Goal: Task Accomplishment & Management: Manage account settings

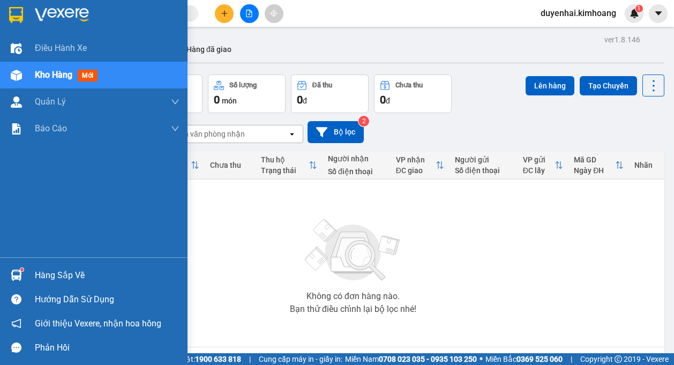
click at [50, 276] on div "Hàng sắp về" at bounding box center [107, 275] width 145 height 16
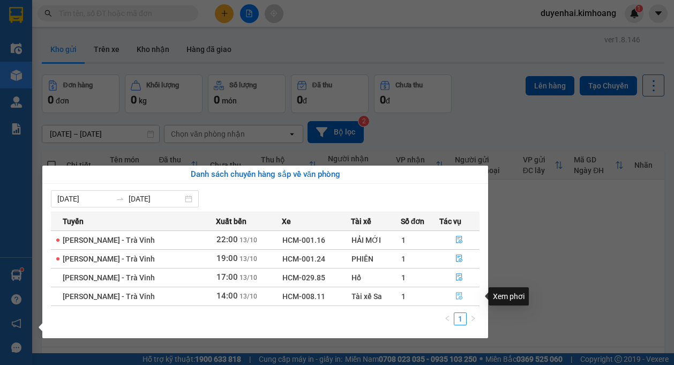
click at [453, 296] on button "button" at bounding box center [460, 296] width 40 height 17
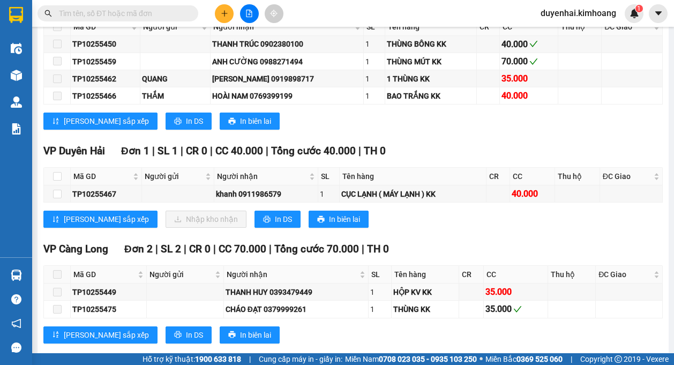
scroll to position [728, 0]
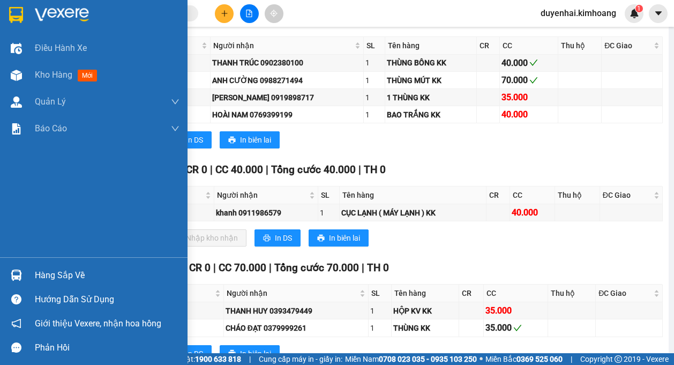
click at [42, 272] on div "Hàng sắp về" at bounding box center [107, 275] width 145 height 16
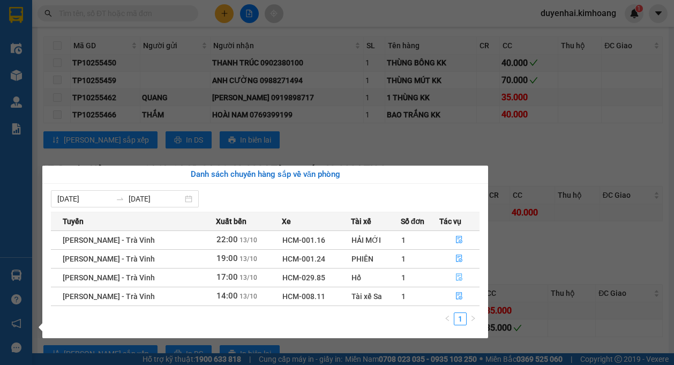
click at [455, 280] on icon "file-done" at bounding box center [459, 277] width 8 height 8
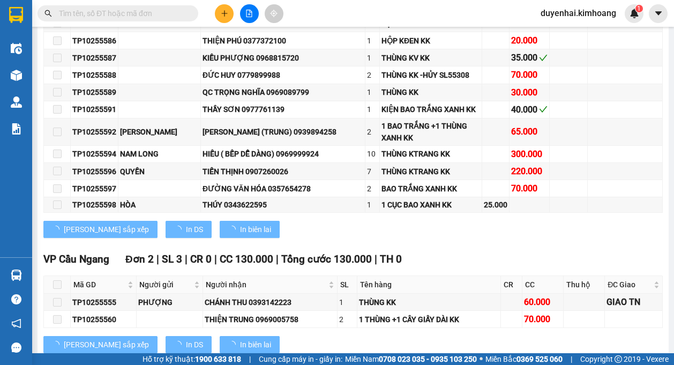
scroll to position [1197, 0]
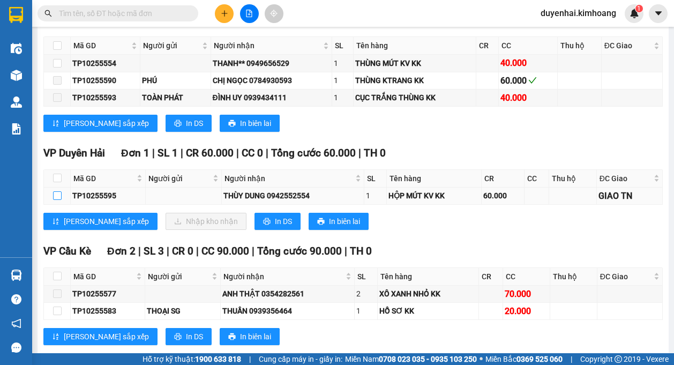
click at [59, 198] on input "checkbox" at bounding box center [57, 195] width 9 height 9
checkbox input "true"
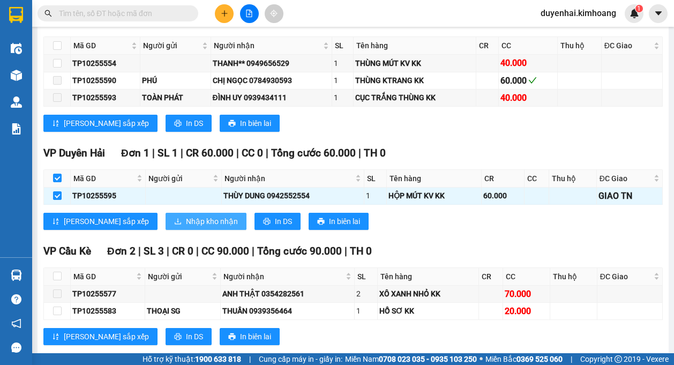
click at [166, 219] on button "Nhập kho nhận" at bounding box center [206, 221] width 81 height 17
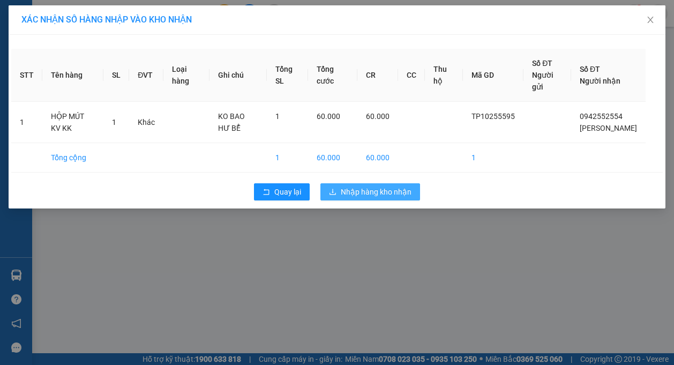
click at [354, 198] on span "Nhập hàng kho nhận" at bounding box center [376, 192] width 71 height 12
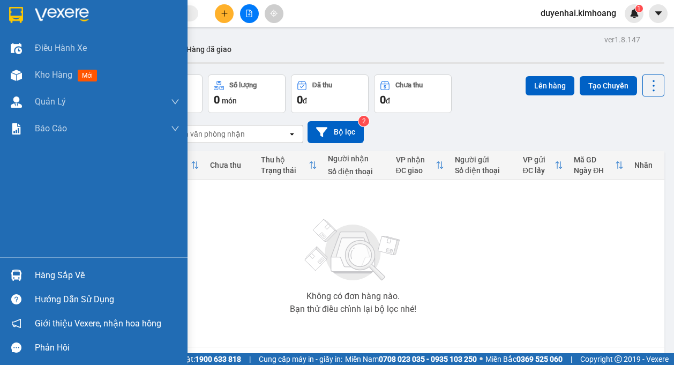
click at [34, 276] on div "Hàng sắp về" at bounding box center [94, 275] width 188 height 24
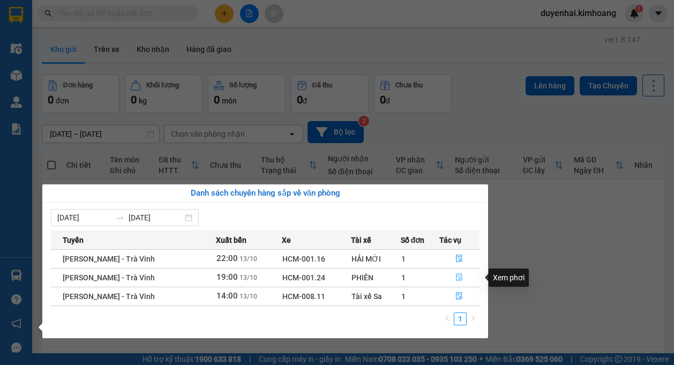
click at [455, 276] on icon "file-done" at bounding box center [459, 277] width 8 height 8
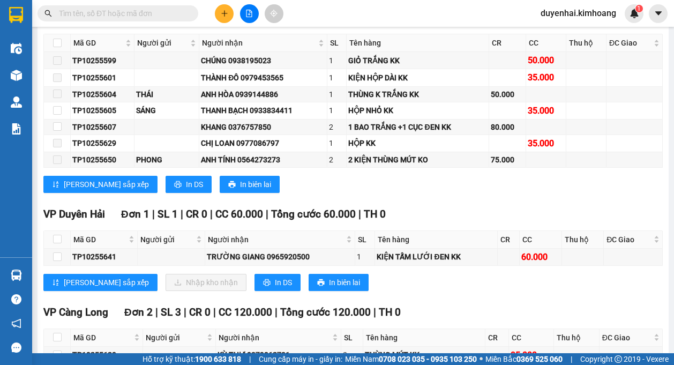
scroll to position [1607, 0]
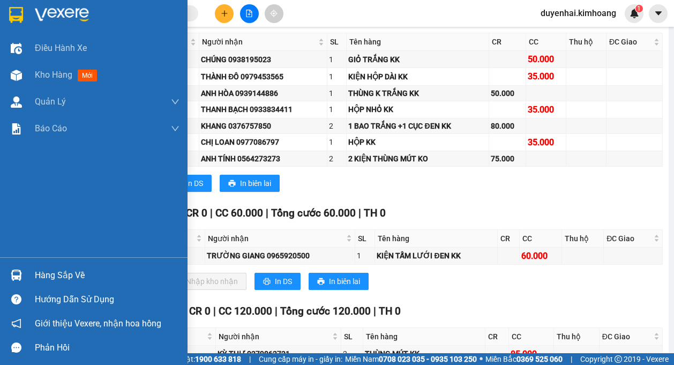
click at [44, 275] on div "Hàng sắp về" at bounding box center [107, 275] width 145 height 16
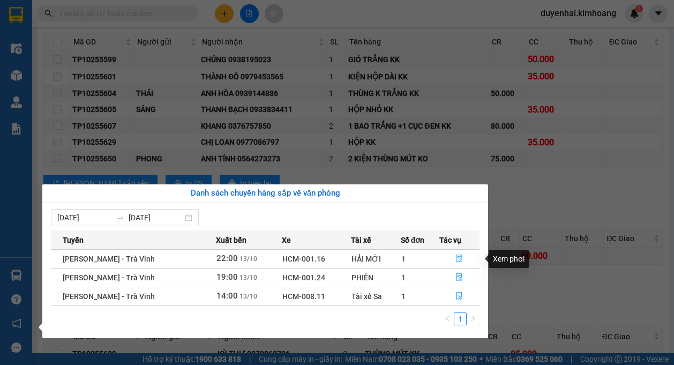
click at [457, 260] on icon "file-done" at bounding box center [459, 259] width 8 height 8
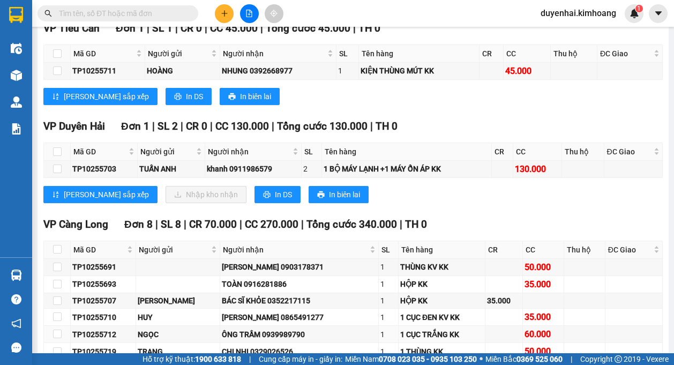
scroll to position [1247, 0]
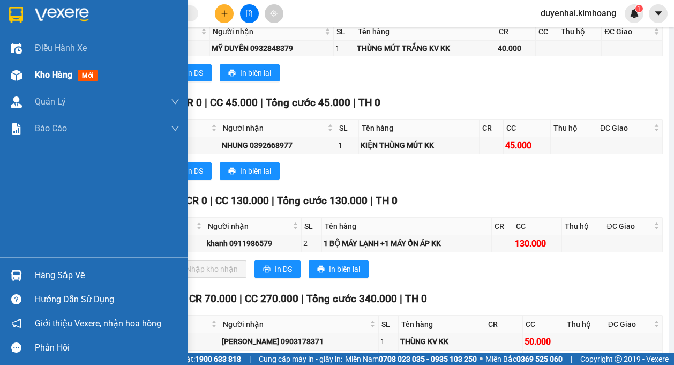
click at [42, 81] on div "Kho hàng mới" at bounding box center [68, 74] width 67 height 13
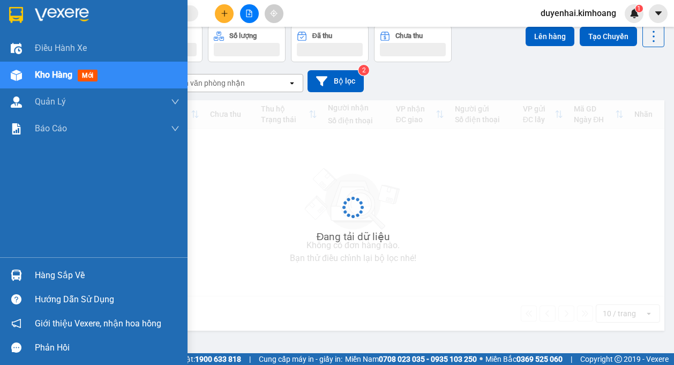
scroll to position [49, 0]
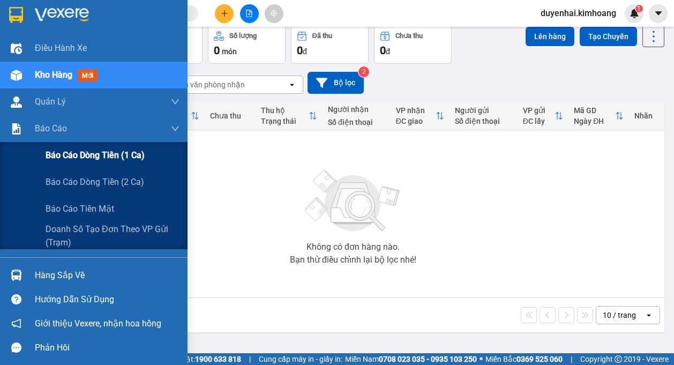
click at [79, 152] on span "Báo cáo dòng tiền (1 ca)" at bounding box center [95, 154] width 99 height 13
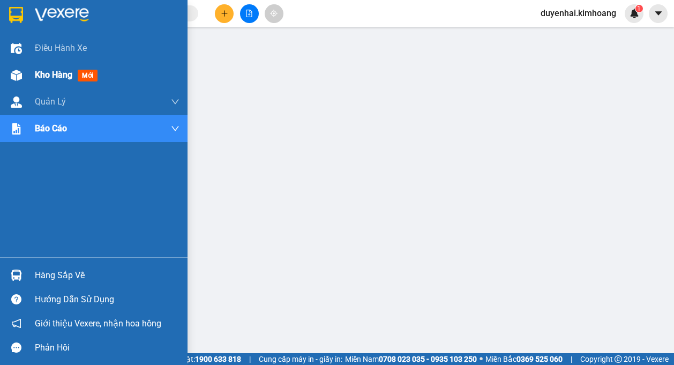
click at [50, 72] on span "Kho hàng" at bounding box center [54, 75] width 38 height 10
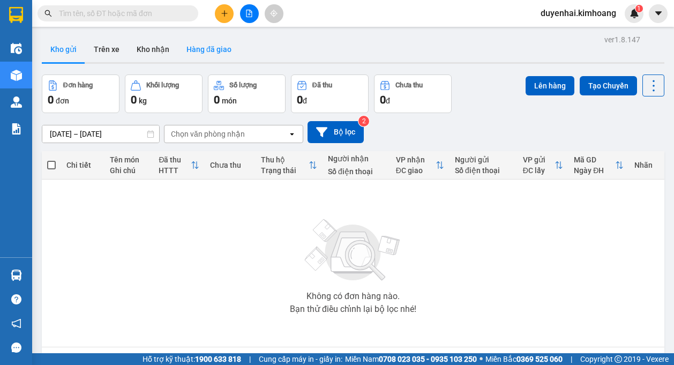
click at [210, 53] on button "Hàng đã giao" at bounding box center [209, 49] width 62 height 26
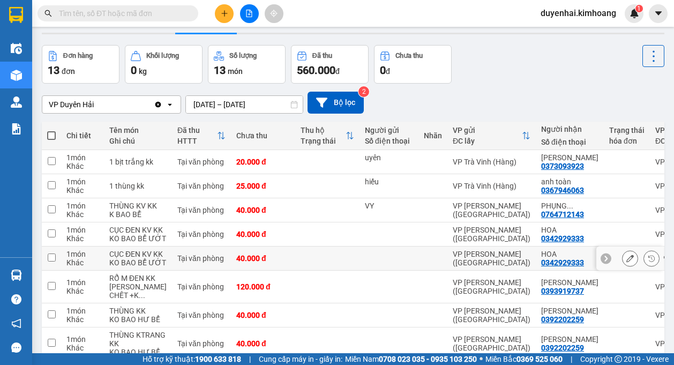
scroll to position [54, 0]
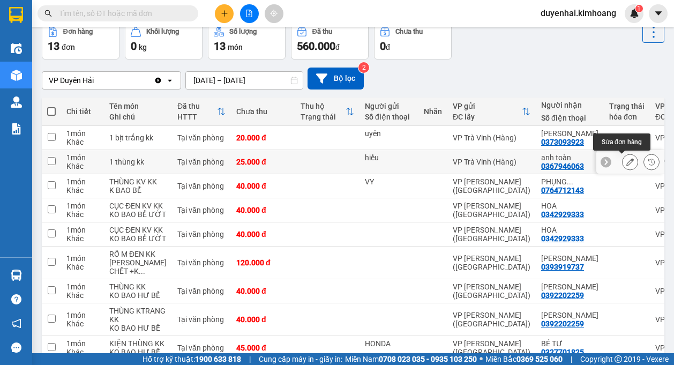
click at [623, 160] on button at bounding box center [630, 162] width 15 height 19
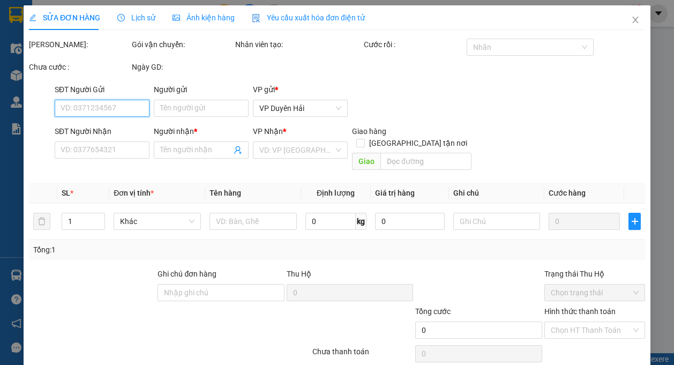
type input "hiếu"
type input "0367946063"
type input "anh toàn"
type input "25.000"
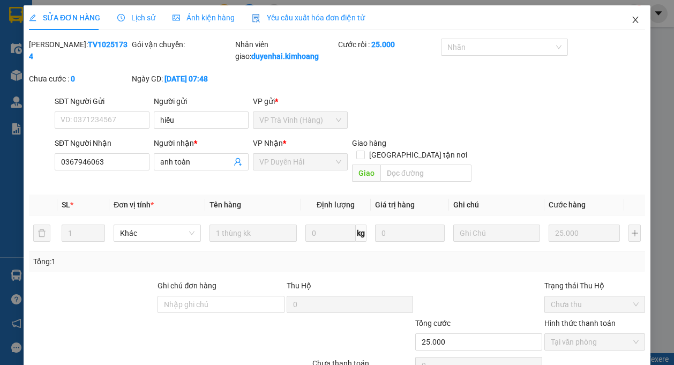
click at [631, 21] on icon "close" at bounding box center [635, 20] width 9 height 9
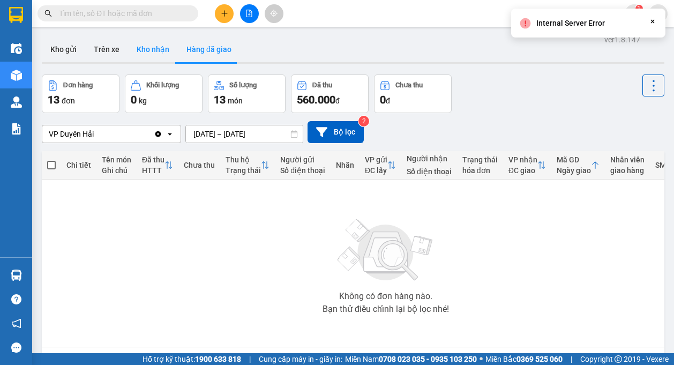
click at [153, 54] on button "Kho nhận" at bounding box center [153, 49] width 50 height 26
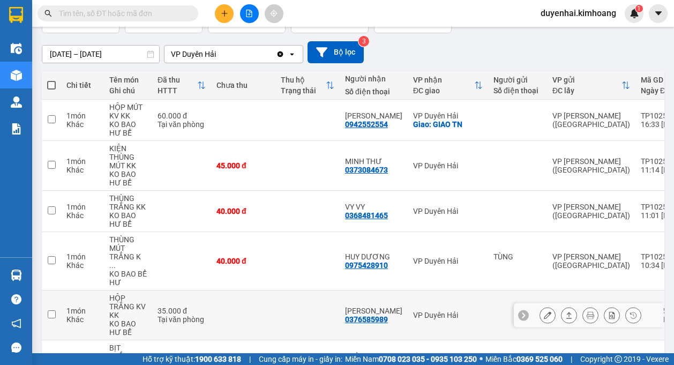
scroll to position [107, 0]
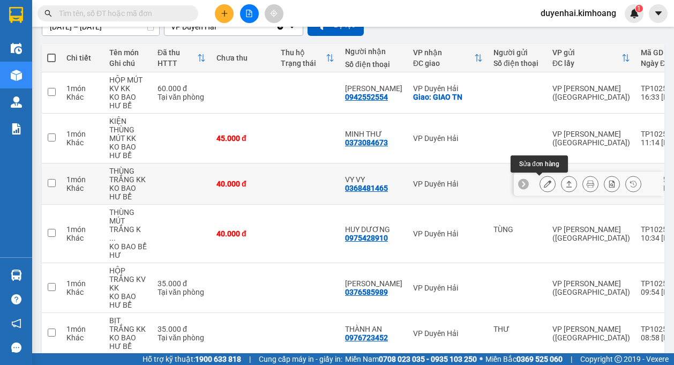
click at [544, 185] on icon at bounding box center [548, 184] width 8 height 8
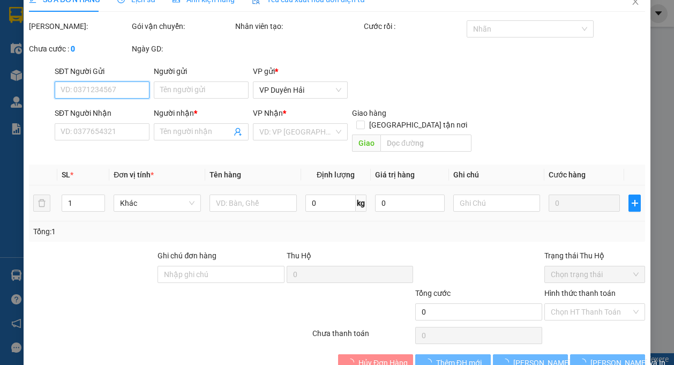
scroll to position [34, 0]
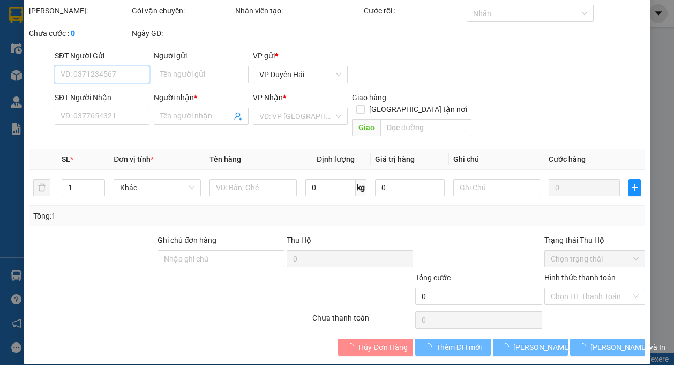
type input "0368481465"
type input "VY VY"
type input "40.000"
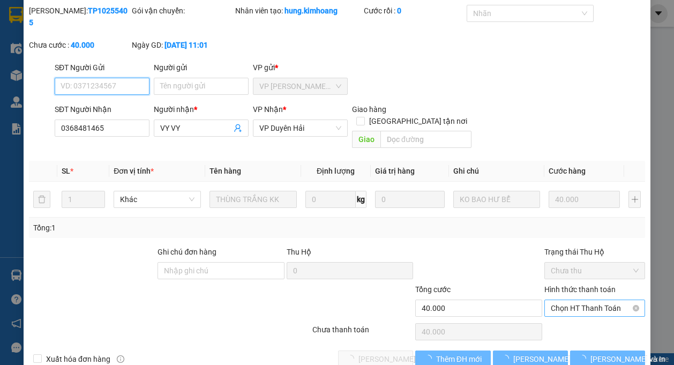
click at [569, 300] on span "Chọn HT Thanh Toán" at bounding box center [595, 308] width 88 height 16
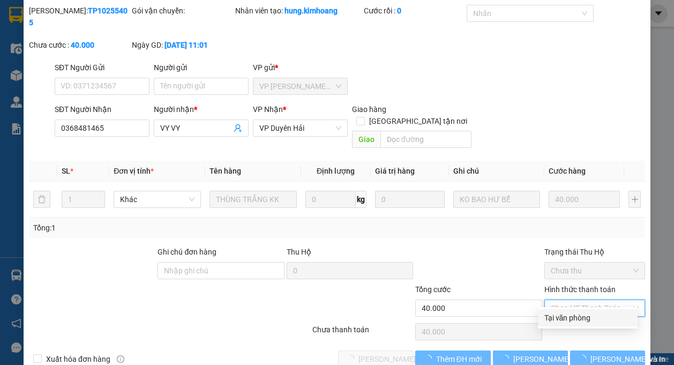
click at [566, 315] on div "Tại văn phòng" at bounding box center [587, 318] width 87 height 12
type input "0"
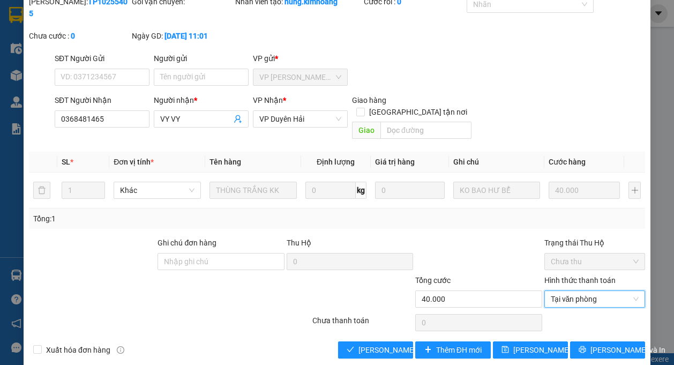
scroll to position [46, 0]
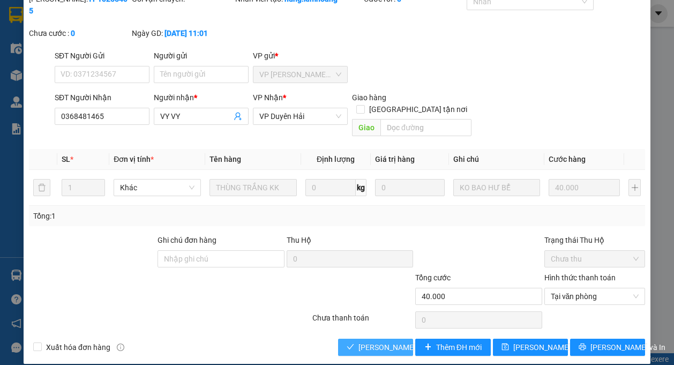
click at [393, 341] on span "[PERSON_NAME] và [PERSON_NAME] hàng" at bounding box center [409, 347] width 103 height 12
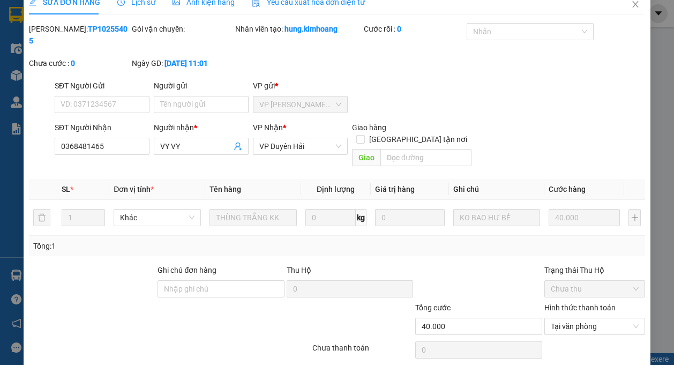
scroll to position [0, 0]
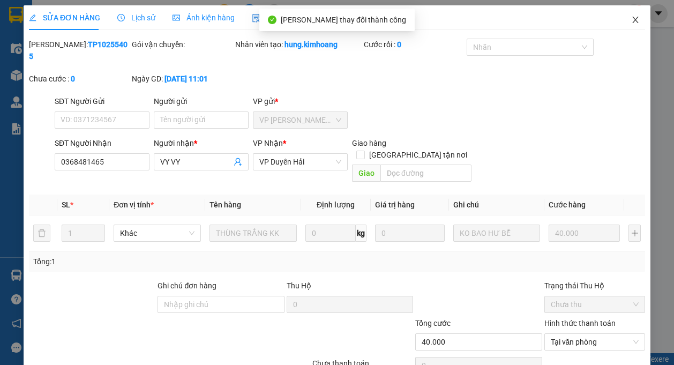
click at [631, 20] on icon "close" at bounding box center [635, 20] width 9 height 9
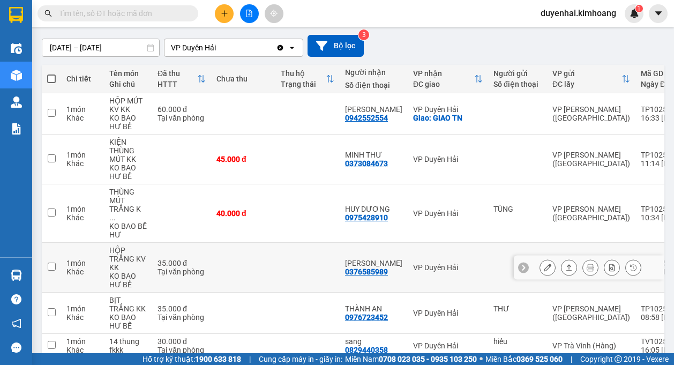
scroll to position [85, 0]
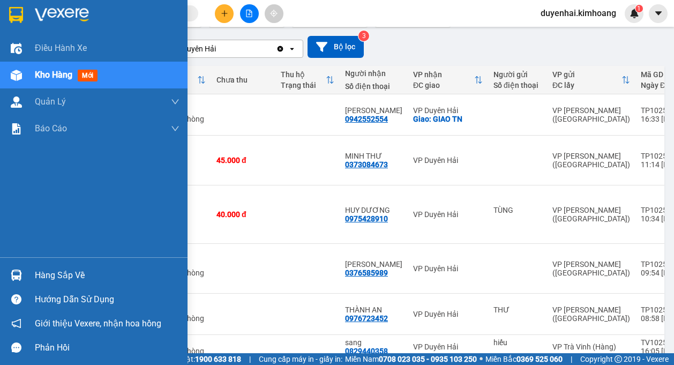
click at [62, 279] on div "Hàng sắp về" at bounding box center [107, 275] width 145 height 16
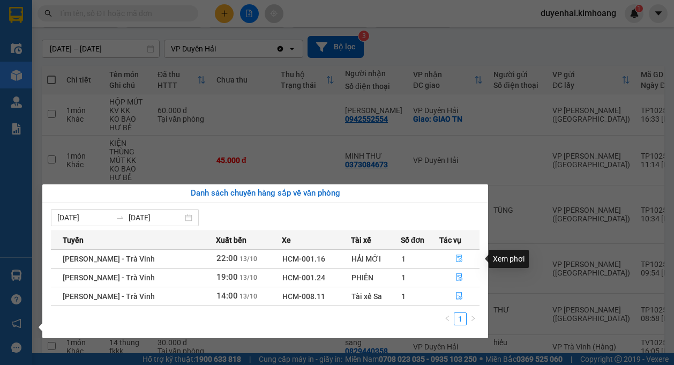
click at [459, 253] on button "button" at bounding box center [460, 258] width 40 height 17
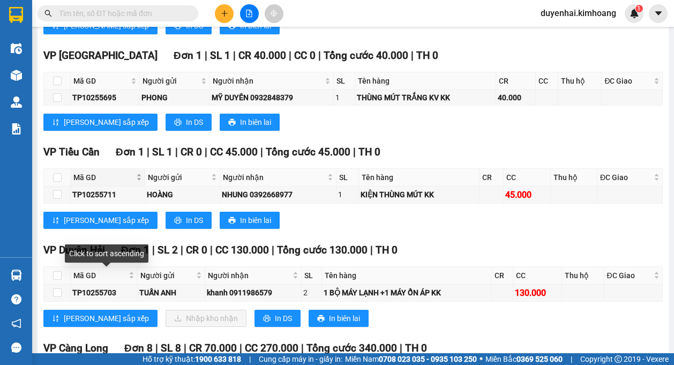
scroll to position [1232, 0]
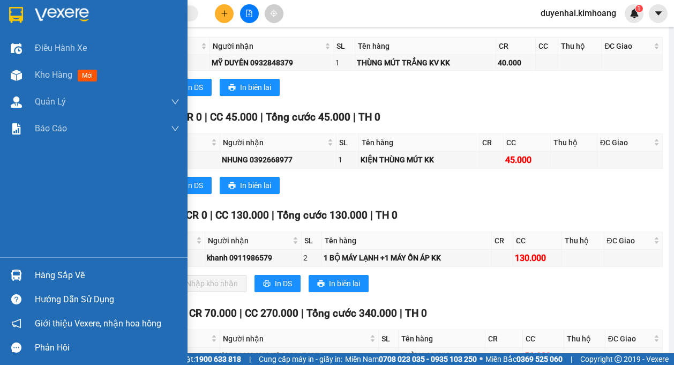
click at [42, 273] on div "Hàng sắp về" at bounding box center [107, 275] width 145 height 16
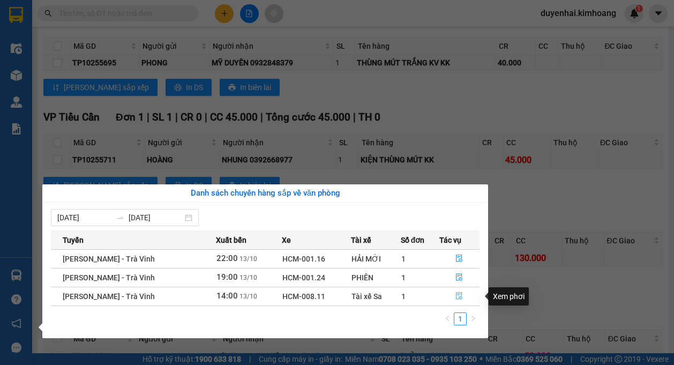
click at [461, 294] on icon "file-done" at bounding box center [460, 297] width 6 height 8
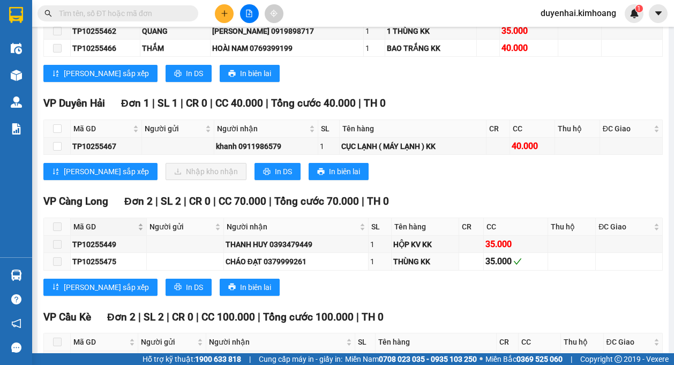
scroll to position [804, 0]
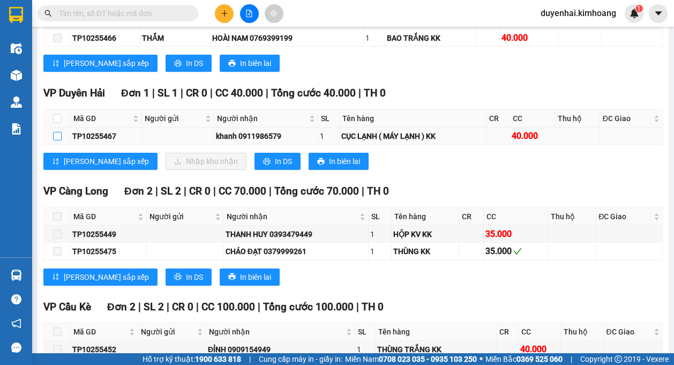
click at [56, 134] on input "checkbox" at bounding box center [57, 136] width 9 height 9
checkbox input "true"
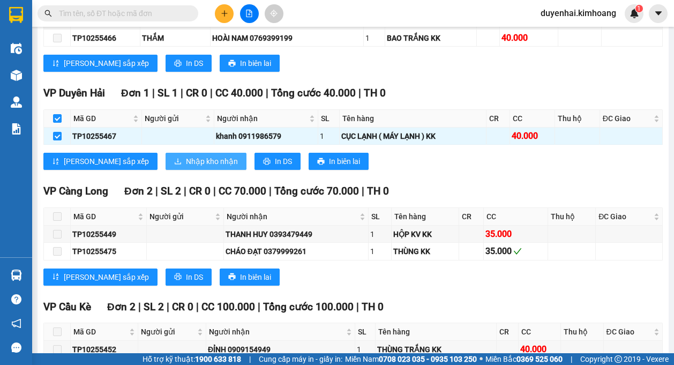
click at [166, 160] on button "Nhập kho nhận" at bounding box center [206, 161] width 81 height 17
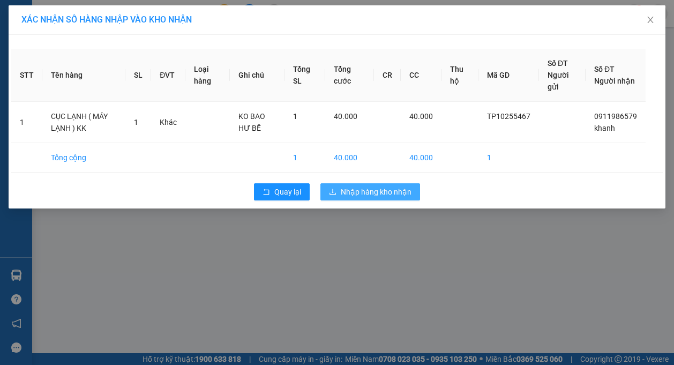
click at [405, 195] on span "Nhập hàng kho nhận" at bounding box center [376, 192] width 71 height 12
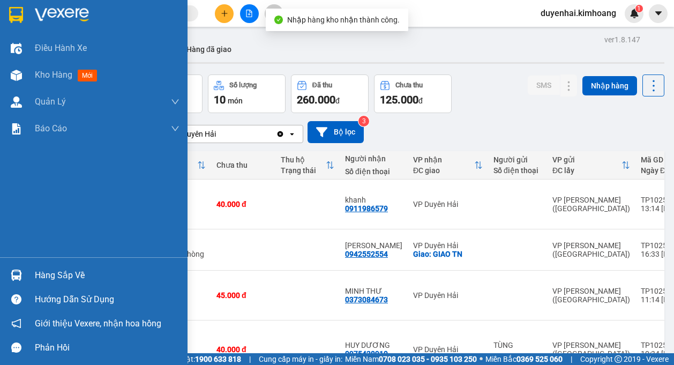
click at [47, 279] on div "Hàng sắp về" at bounding box center [107, 275] width 145 height 16
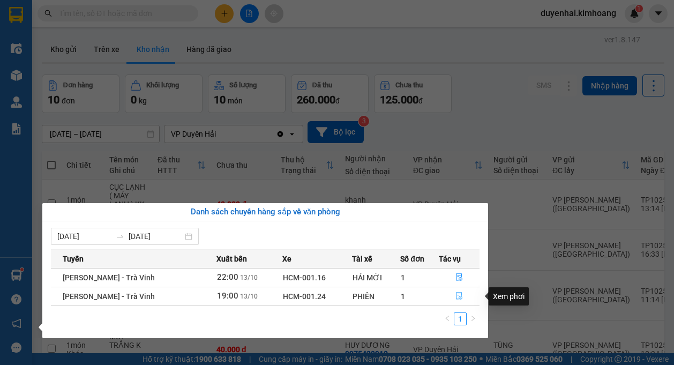
click at [455, 298] on icon "file-done" at bounding box center [459, 296] width 8 height 8
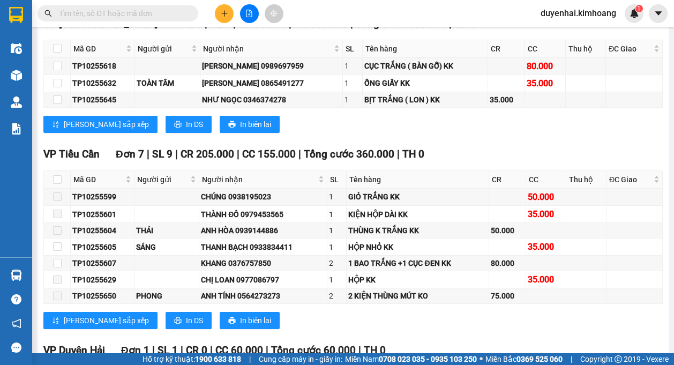
scroll to position [1607, 0]
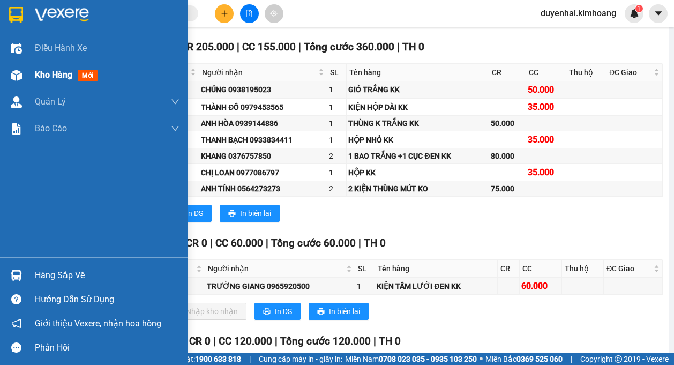
click at [50, 73] on span "Kho hàng" at bounding box center [54, 75] width 38 height 10
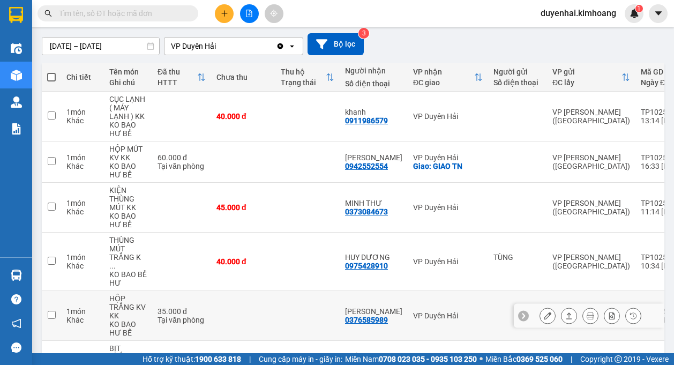
scroll to position [81, 0]
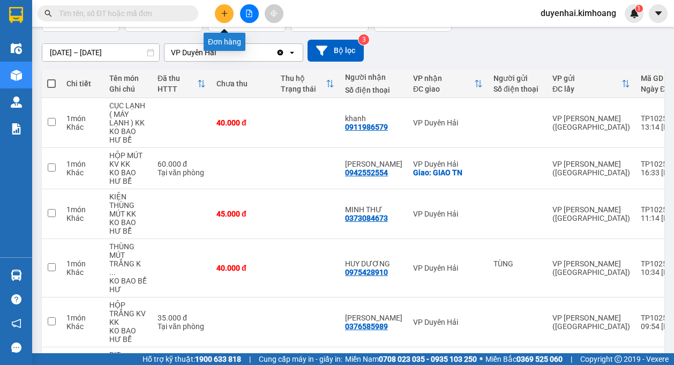
click at [228, 17] on button at bounding box center [224, 13] width 19 height 19
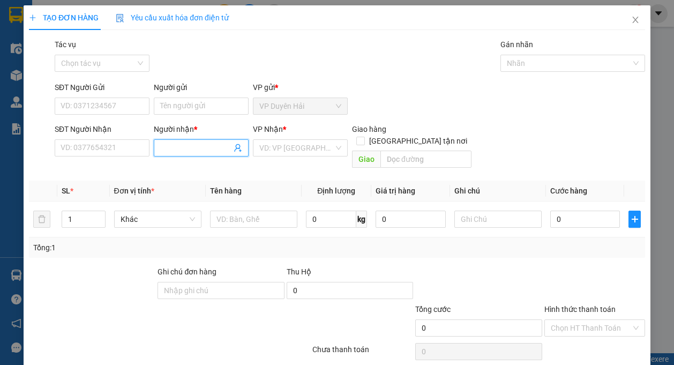
click at [175, 151] on input "Người nhận *" at bounding box center [195, 148] width 71 height 12
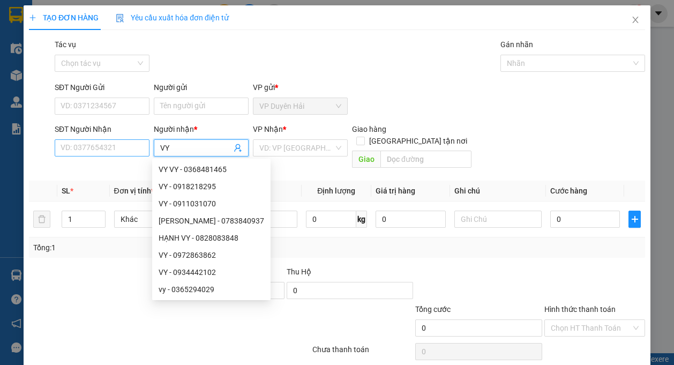
type input "VY"
click at [137, 147] on input "SĐT Người Nhận" at bounding box center [102, 147] width 95 height 17
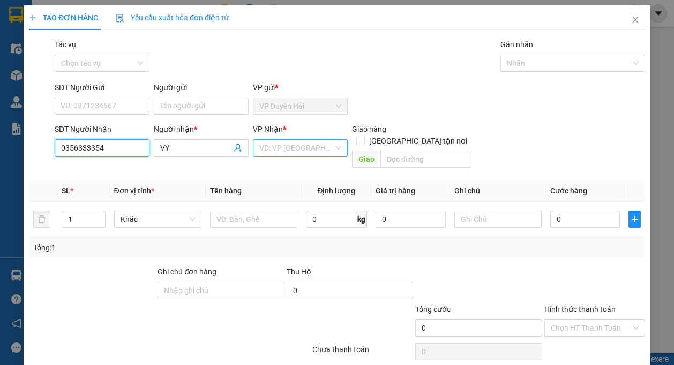
type input "0356333354"
click at [273, 152] on input "search" at bounding box center [296, 148] width 74 height 16
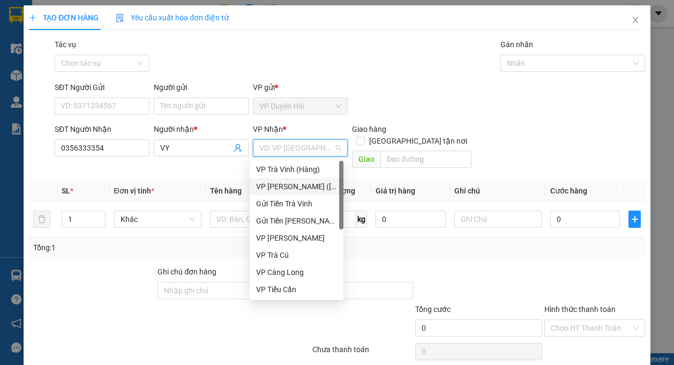
click at [302, 182] on div "VP [PERSON_NAME] ([GEOGRAPHIC_DATA])" at bounding box center [296, 187] width 81 height 12
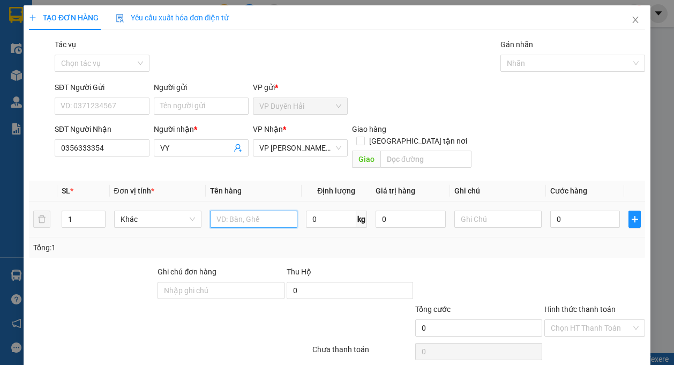
click at [270, 211] on input "text" at bounding box center [253, 219] width 87 height 17
type input "1 BAO TRẮNG KK"
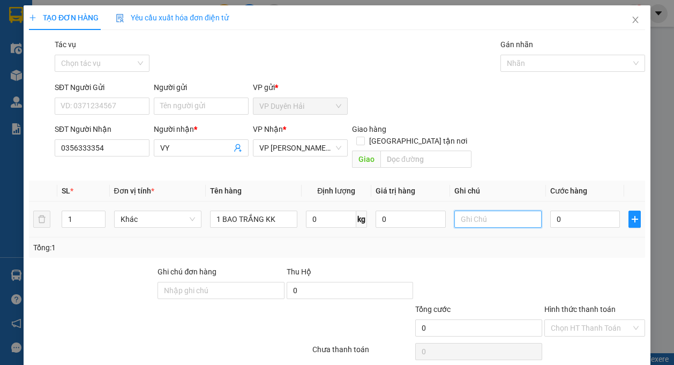
click at [459, 212] on input "text" at bounding box center [497, 219] width 87 height 17
type input "KO BAO HƯ"
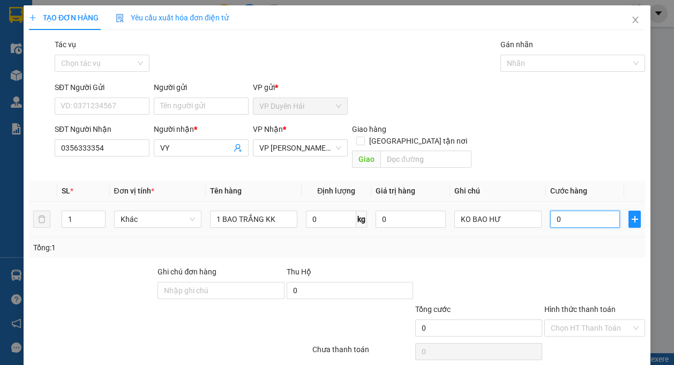
drag, startPoint x: 580, startPoint y: 201, endPoint x: 586, endPoint y: 198, distance: 6.2
click at [580, 211] on input "0" at bounding box center [585, 219] width 70 height 17
type input "4"
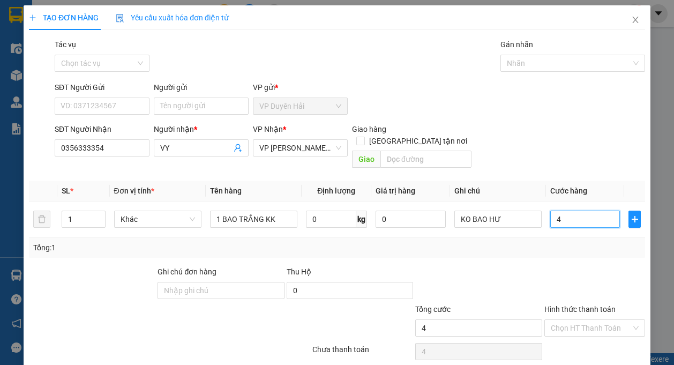
type input "40"
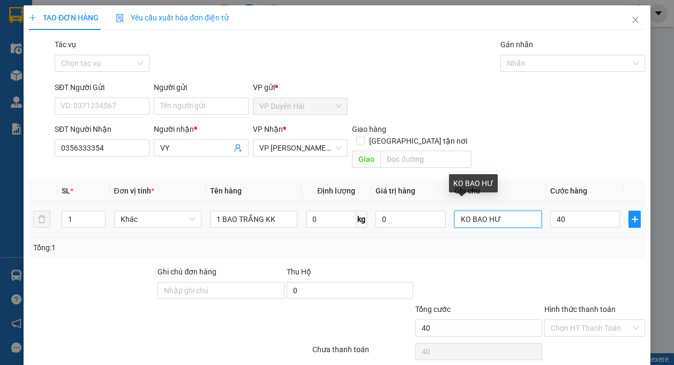
type input "40.000"
click at [498, 212] on input "KO BAO HƯ" at bounding box center [497, 219] width 87 height 17
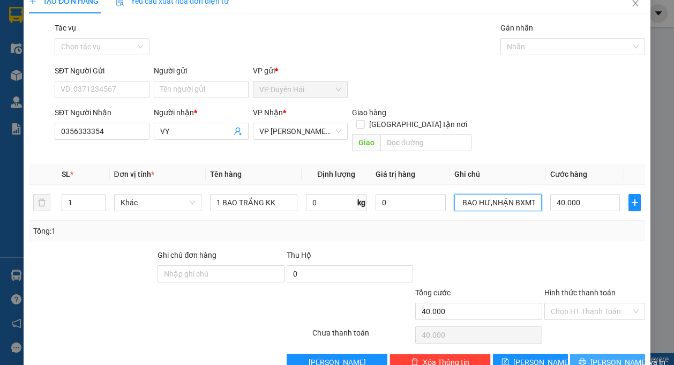
scroll to position [32, 0]
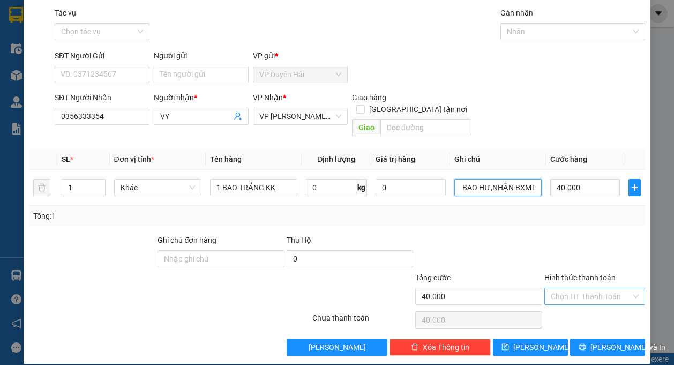
type input "KO BAO [PERSON_NAME] BXMT"
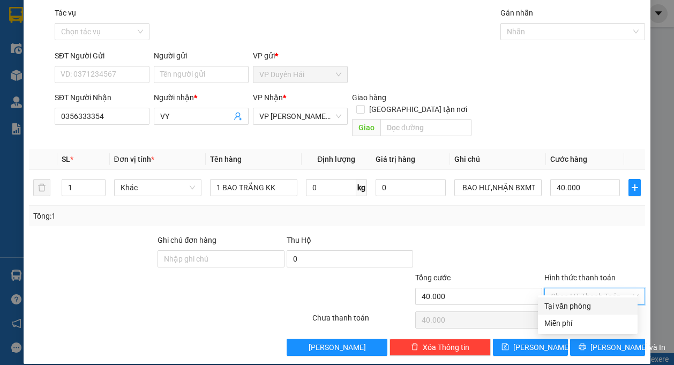
click at [581, 288] on input "Hình thức thanh toán" at bounding box center [591, 296] width 80 height 16
click at [580, 306] on div "Tại văn phòng" at bounding box center [587, 306] width 87 height 12
type input "0"
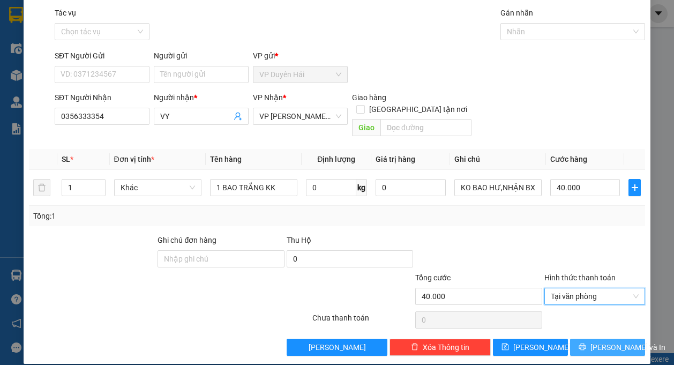
click at [594, 341] on span "[PERSON_NAME] và In" at bounding box center [627, 347] width 75 height 12
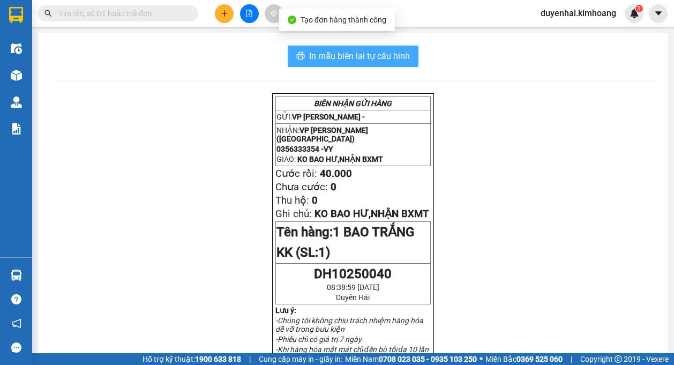
click at [377, 60] on span "In mẫu biên lai tự cấu hình" at bounding box center [359, 55] width 101 height 13
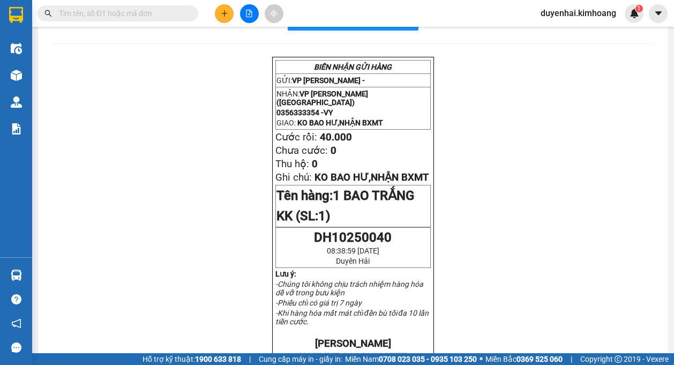
scroll to position [54, 0]
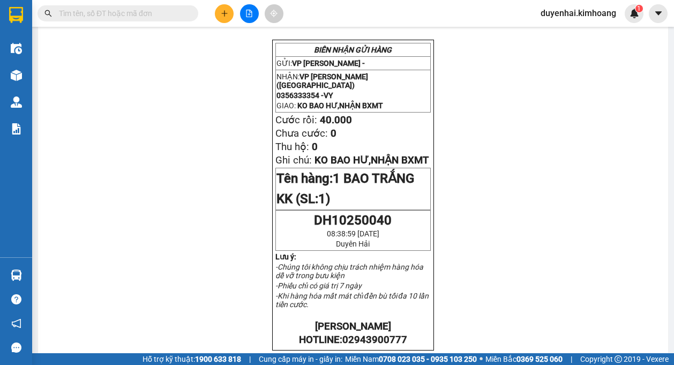
drag, startPoint x: -58, startPoint y: 364, endPoint x: 227, endPoint y: 100, distance: 388.6
click at [227, 100] on div "BIÊN NHẬN GỬI HÀNG GỬI: VP Duyên Hải - NHẬN: VP Trần Phú (Hàng) 0356333354 - VY…" at bounding box center [353, 344] width 604 height 609
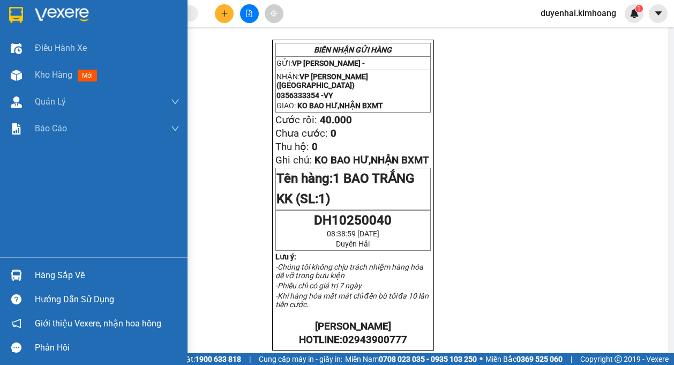
click at [53, 279] on div "Hàng sắp về" at bounding box center [107, 275] width 145 height 16
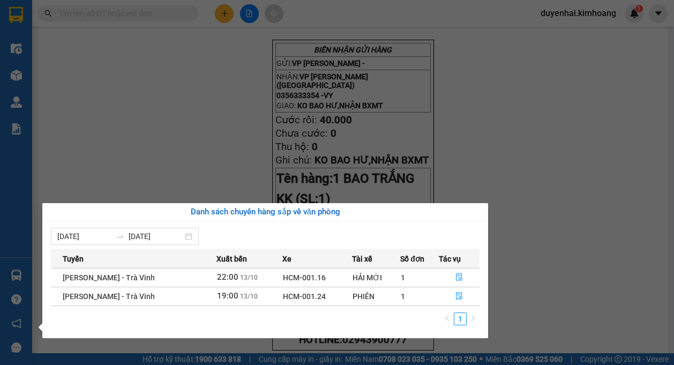
click at [618, 114] on section "Kết quả tìm kiếm ( 0 ) Bộ lọc No Data duyenhai.kimhoang 1 Điều hành xe Kho hàng…" at bounding box center [337, 182] width 674 height 365
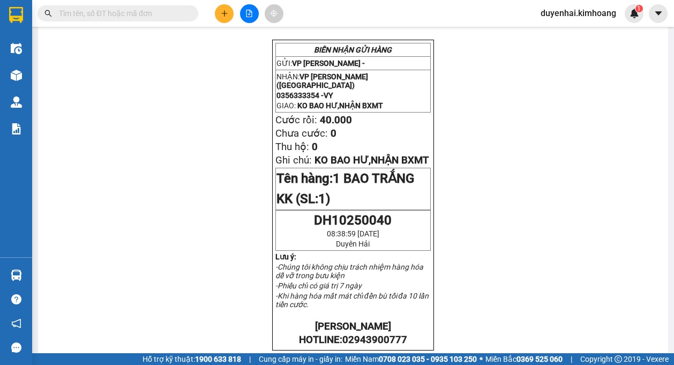
click at [152, 13] on input "text" at bounding box center [122, 14] width 126 height 12
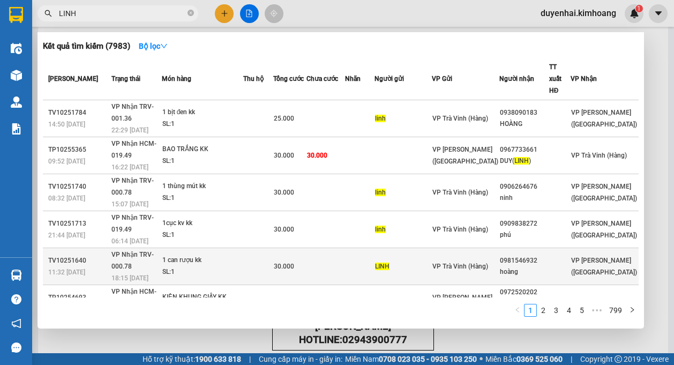
scroll to position [87, 0]
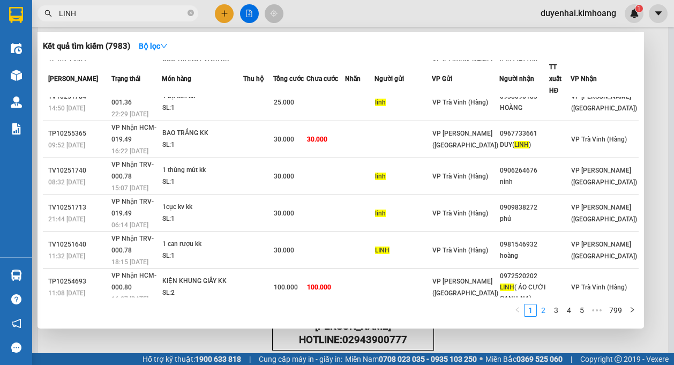
type input "LINH"
click at [549, 312] on link "2" at bounding box center [543, 310] width 12 height 12
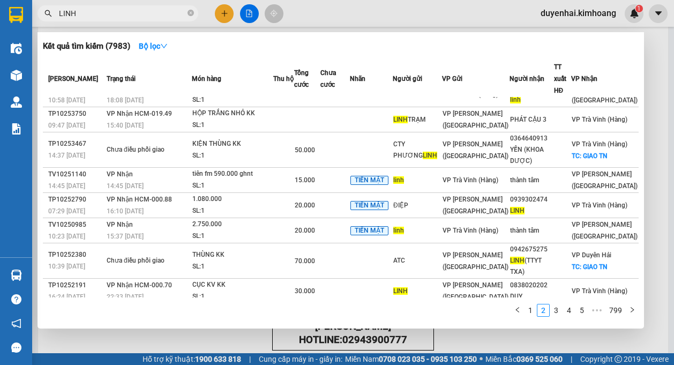
scroll to position [0, 0]
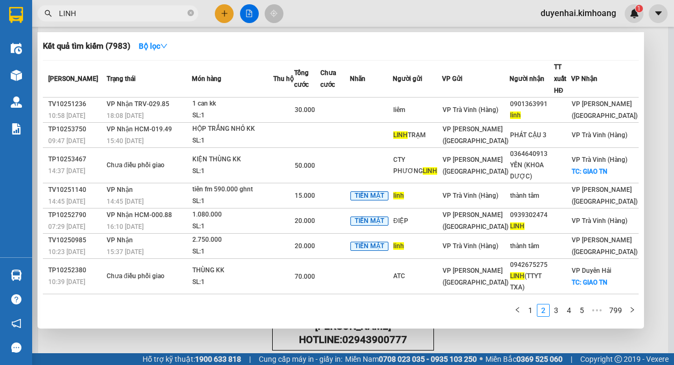
click at [649, 114] on div at bounding box center [337, 182] width 674 height 365
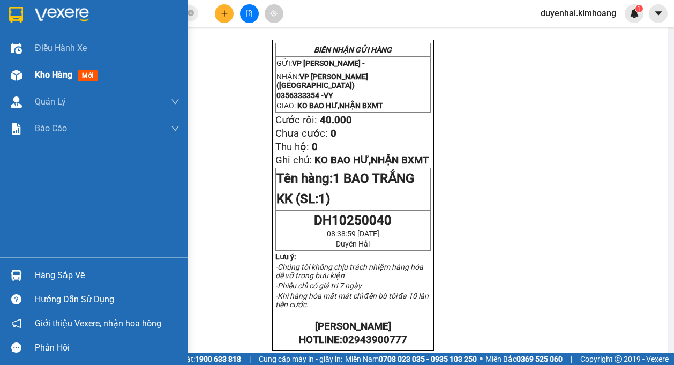
click at [48, 81] on div "Kho hàng mới" at bounding box center [68, 74] width 67 height 13
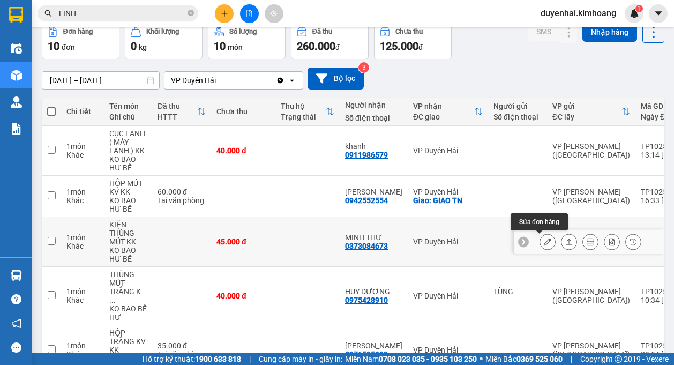
click at [540, 243] on button at bounding box center [547, 242] width 15 height 19
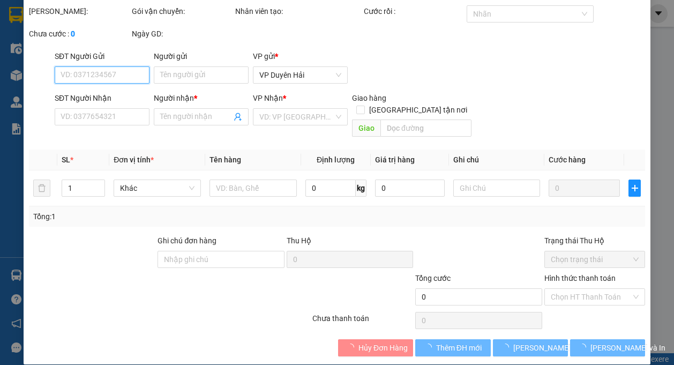
type input "0373084673"
type input "MINH THƯ"
type input "45.000"
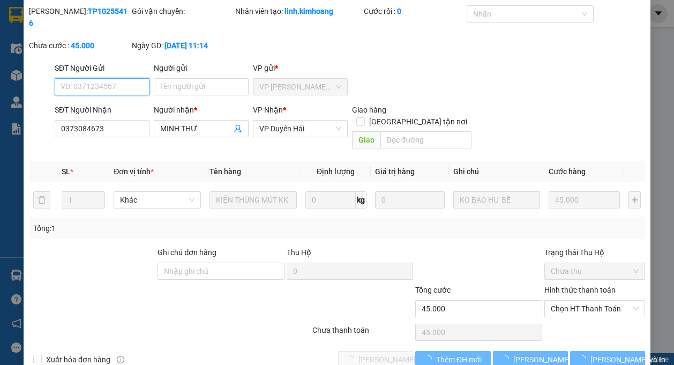
scroll to position [34, 0]
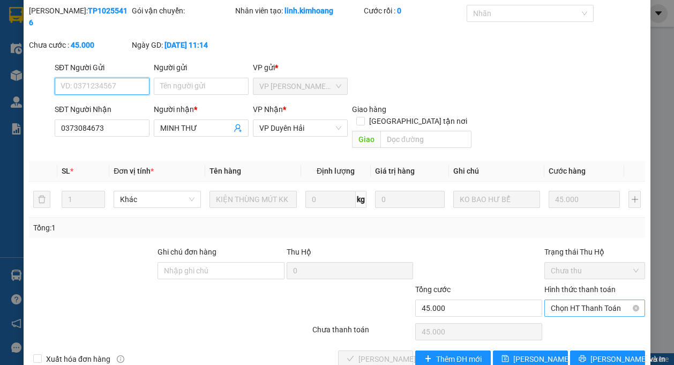
drag, startPoint x: 562, startPoint y: 295, endPoint x: 557, endPoint y: 304, distance: 10.3
click at [562, 300] on span "Chọn HT Thanh Toán" at bounding box center [595, 308] width 88 height 16
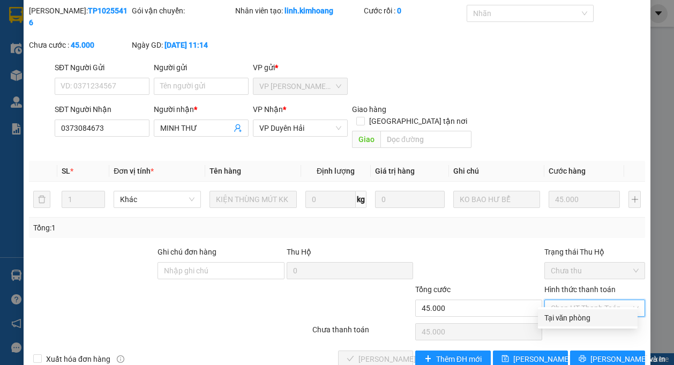
click at [557, 317] on div "Tại văn phòng" at bounding box center [587, 318] width 87 height 12
type input "0"
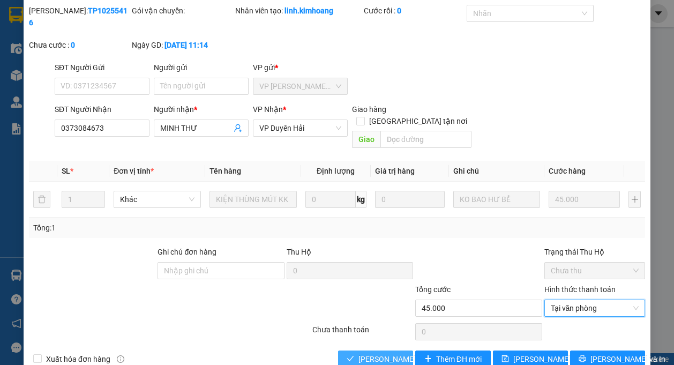
click at [370, 353] on span "[PERSON_NAME] và [PERSON_NAME] hàng" at bounding box center [409, 359] width 103 height 12
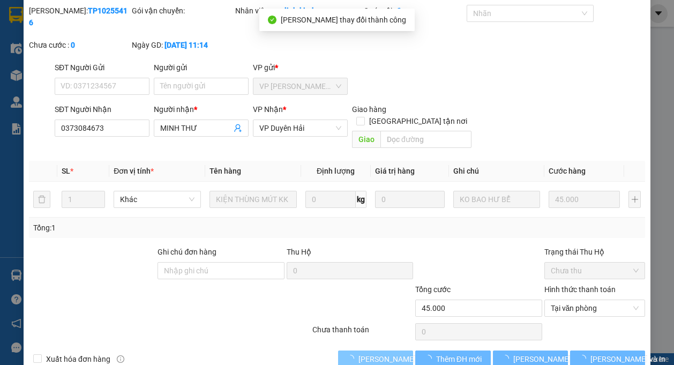
scroll to position [0, 0]
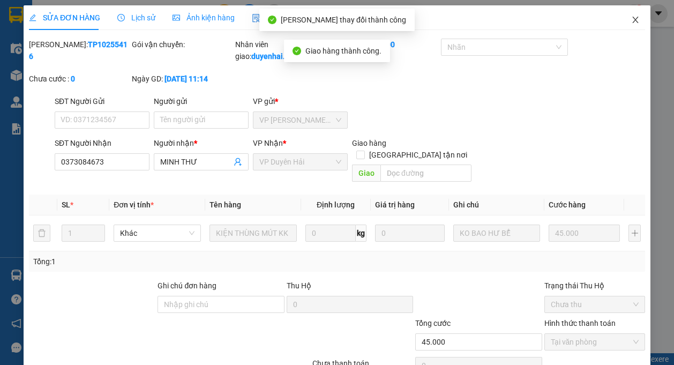
click at [631, 22] on icon "close" at bounding box center [635, 20] width 9 height 9
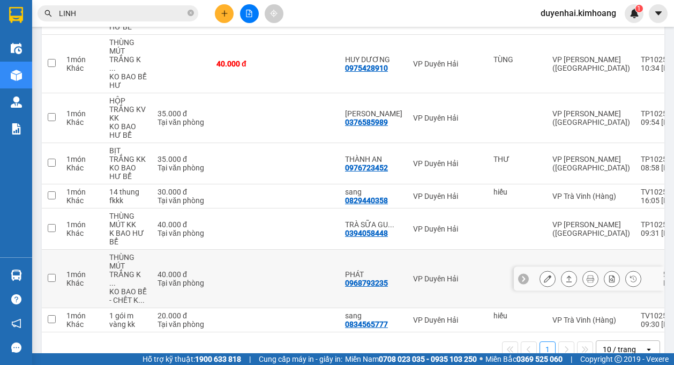
scroll to position [246, 0]
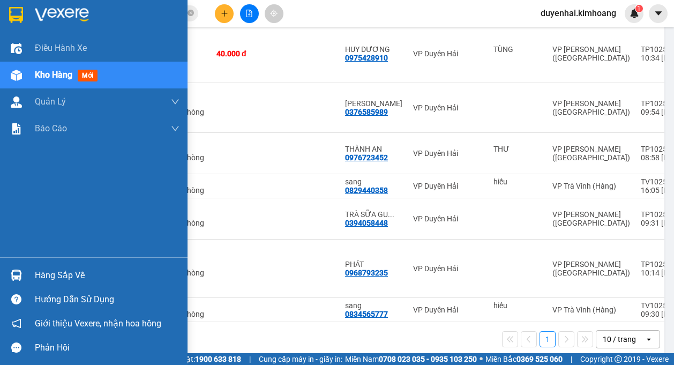
click at [52, 276] on div "Hàng sắp về" at bounding box center [107, 275] width 145 height 16
click at [23, 180] on div "Điều hành xe Kho hàng mới Quản Lý Quản lý chuyến Quản lý khách hàng mới Báo cáo…" at bounding box center [94, 182] width 188 height 365
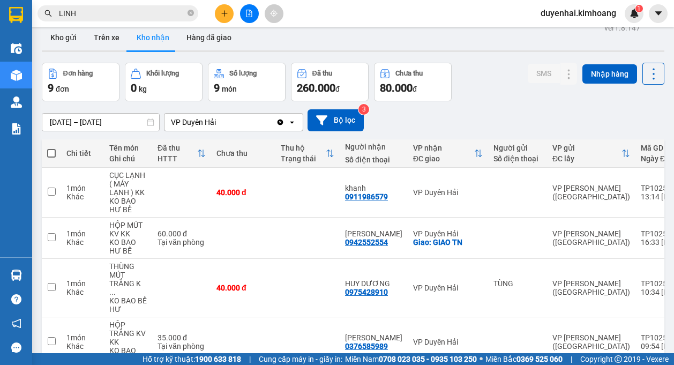
scroll to position [0, 0]
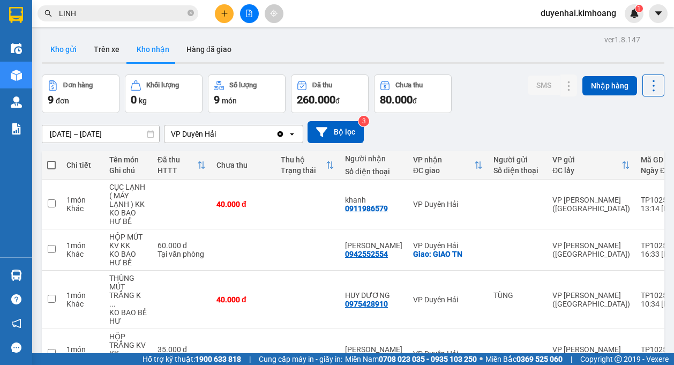
click at [56, 56] on button "Kho gửi" at bounding box center [63, 49] width 43 height 26
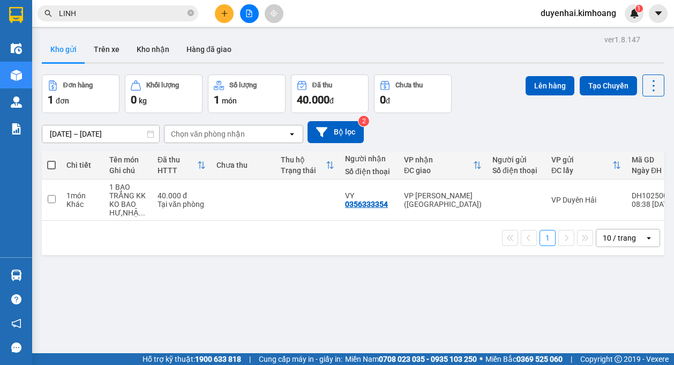
click at [53, 164] on span at bounding box center [51, 165] width 9 height 9
click at [51, 160] on input "checkbox" at bounding box center [51, 160] width 0 height 0
checkbox input "true"
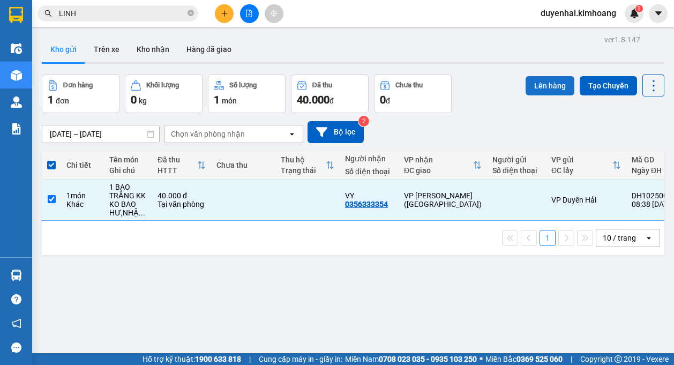
click at [532, 86] on button "Lên hàng" at bounding box center [550, 85] width 49 height 19
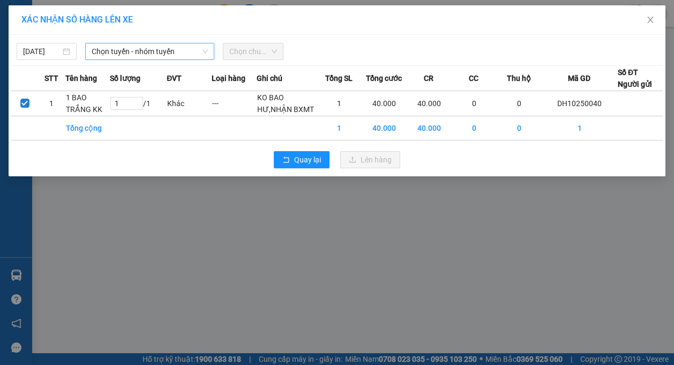
click at [122, 50] on span "Chọn tuyến - nhóm tuyến" at bounding box center [150, 51] width 116 height 16
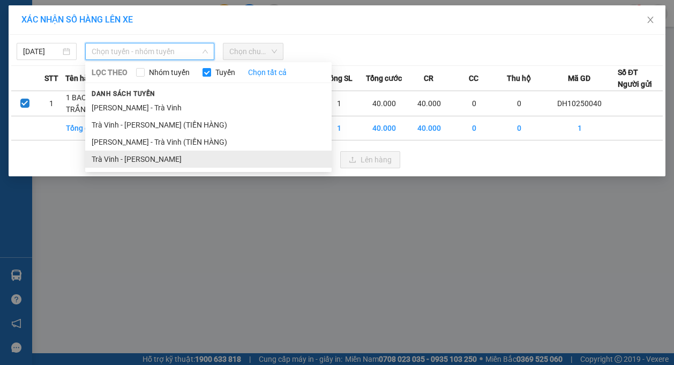
click at [169, 158] on li "Trà Vinh - Hồ Chí Minh" at bounding box center [208, 159] width 246 height 17
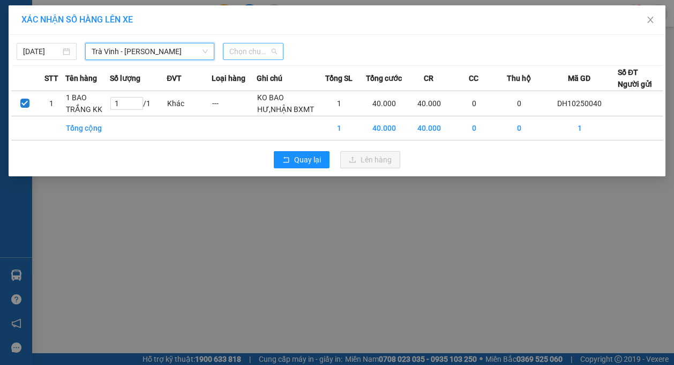
click at [252, 51] on span "Chọn chuyến" at bounding box center [252, 51] width 47 height 16
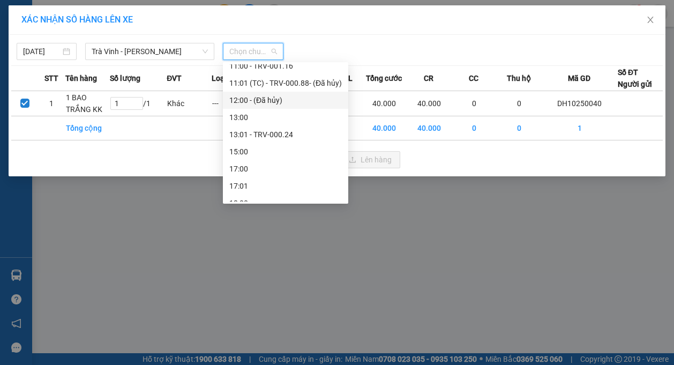
scroll to position [309, 0]
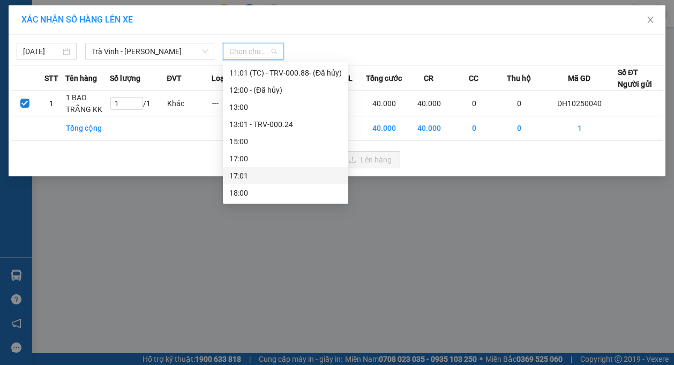
click at [260, 176] on div "17:01" at bounding box center [285, 176] width 113 height 12
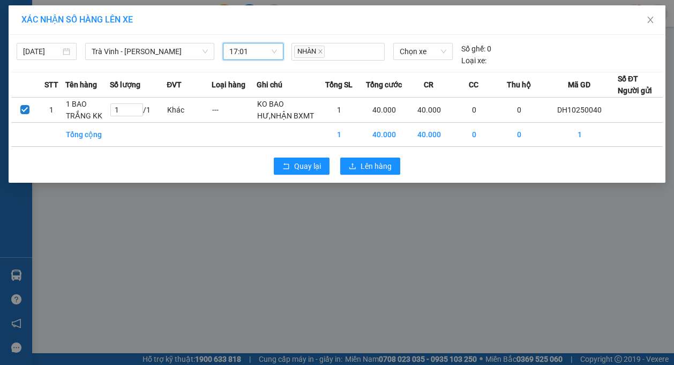
drag, startPoint x: 240, startPoint y: 44, endPoint x: 255, endPoint y: 64, distance: 25.0
click at [240, 44] on span "17:01" at bounding box center [252, 51] width 47 height 16
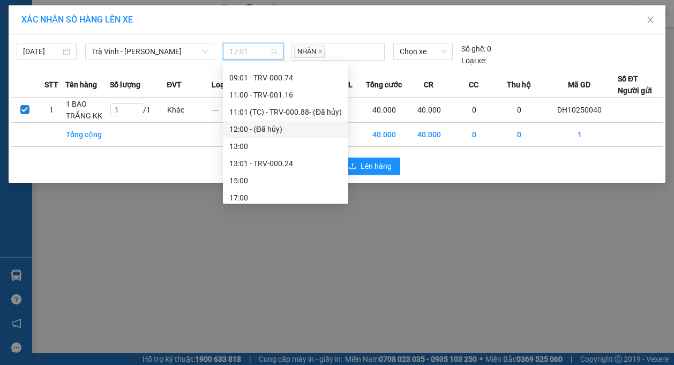
scroll to position [255, 0]
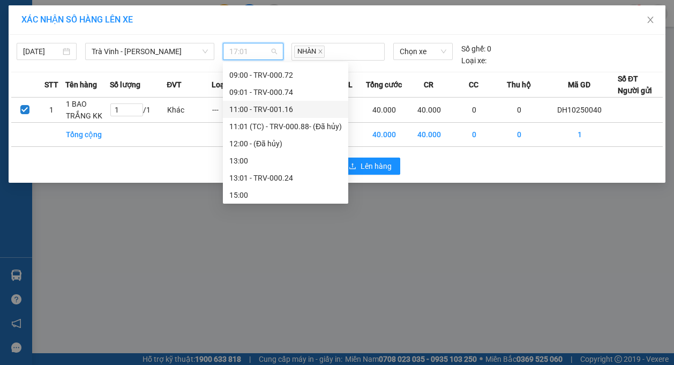
click at [249, 108] on div "11:00 - TRV-001.16" at bounding box center [285, 109] width 113 height 12
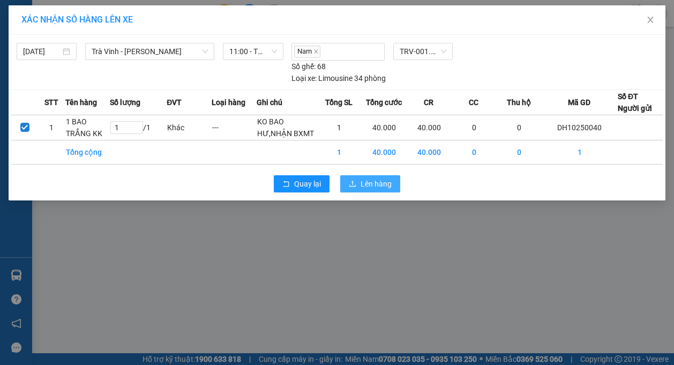
click at [362, 180] on span "Lên hàng" at bounding box center [376, 184] width 31 height 12
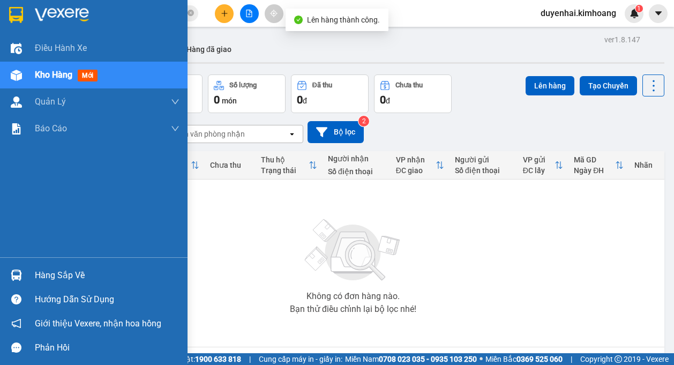
click at [36, 279] on div "Hàng sắp về" at bounding box center [107, 275] width 145 height 16
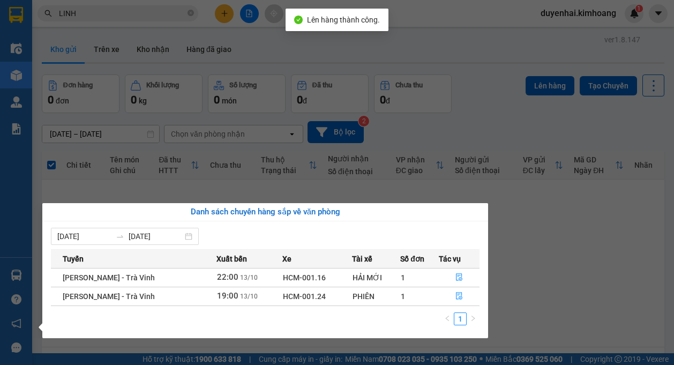
click at [552, 237] on section "Kết quả tìm kiếm ( 7983 ) Bộ lọc Mã ĐH Trạng thái Món hàng Thu hộ Tổng cước Chư…" at bounding box center [337, 182] width 674 height 365
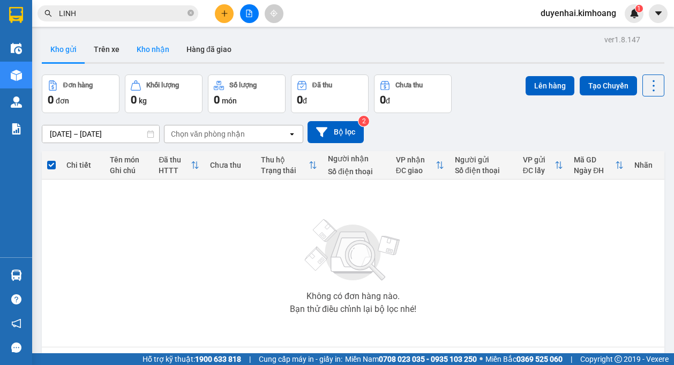
click at [159, 52] on button "Kho nhận" at bounding box center [153, 49] width 50 height 26
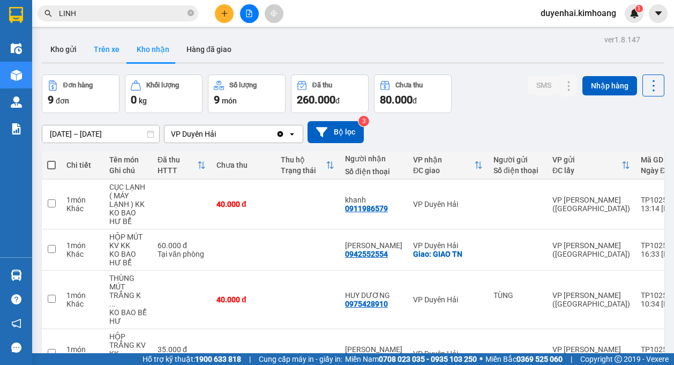
click at [101, 47] on button "Trên xe" at bounding box center [106, 49] width 43 height 26
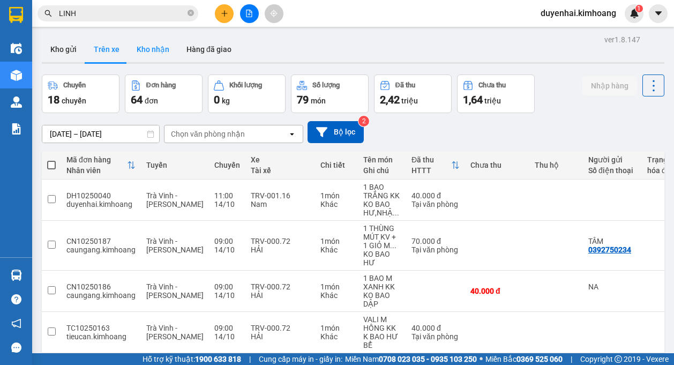
click at [171, 49] on button "Kho nhận" at bounding box center [153, 49] width 50 height 26
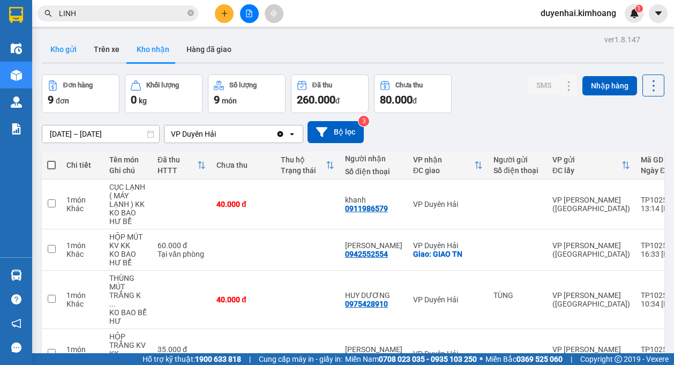
click at [64, 46] on button "Kho gửi" at bounding box center [63, 49] width 43 height 26
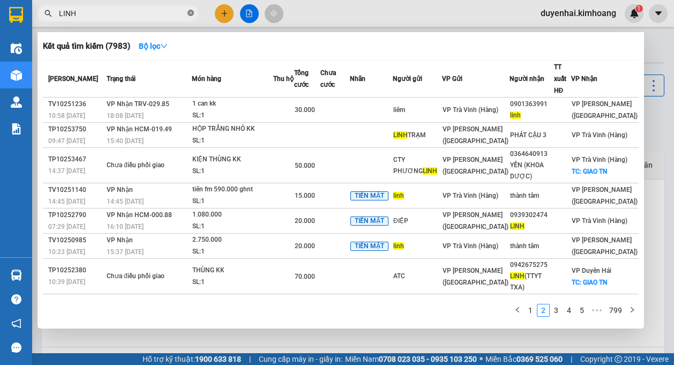
click at [190, 13] on icon "close-circle" at bounding box center [191, 13] width 6 height 6
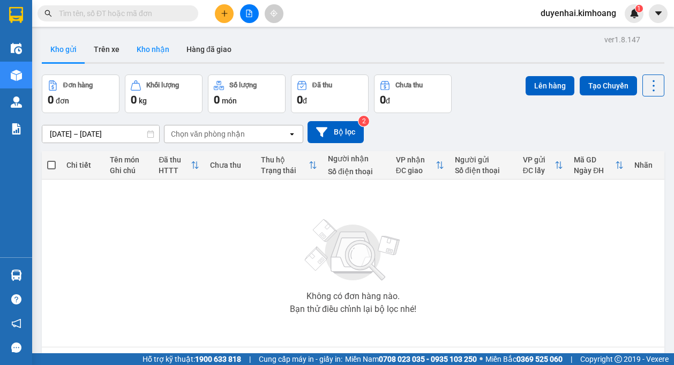
click at [150, 47] on button "Kho nhận" at bounding box center [153, 49] width 50 height 26
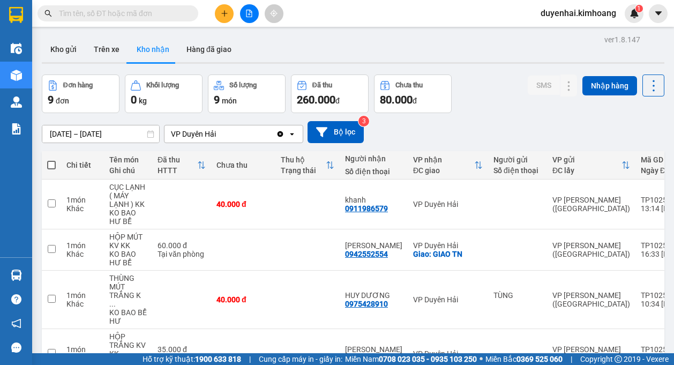
click at [88, 138] on div "ver 1.8.147 Kho gửi Trên xe Kho nhận Hàng đã giao Đơn hàng 9 đơn Khối lượng 0 k…" at bounding box center [353, 319] width 631 height 574
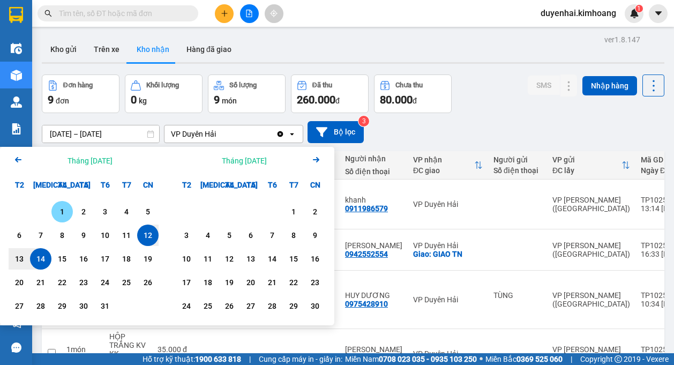
click at [63, 211] on div "1" at bounding box center [62, 211] width 15 height 13
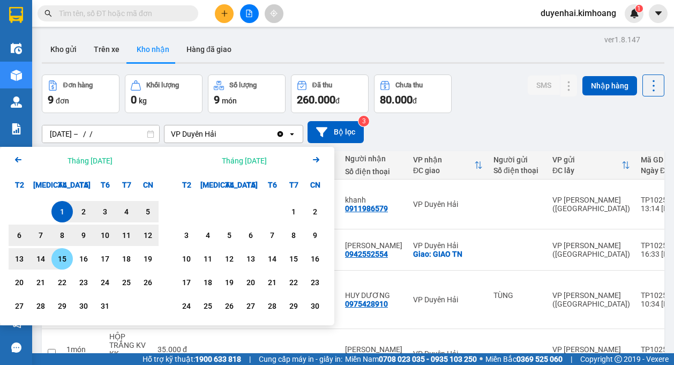
click at [58, 263] on div "15" at bounding box center [62, 258] width 15 height 13
type input "[DATE] – [DATE]"
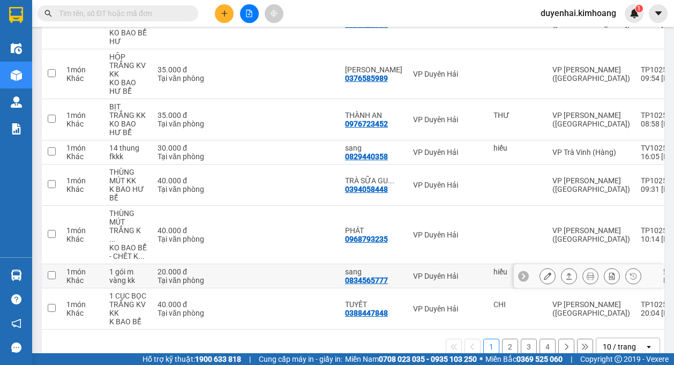
scroll to position [287, 0]
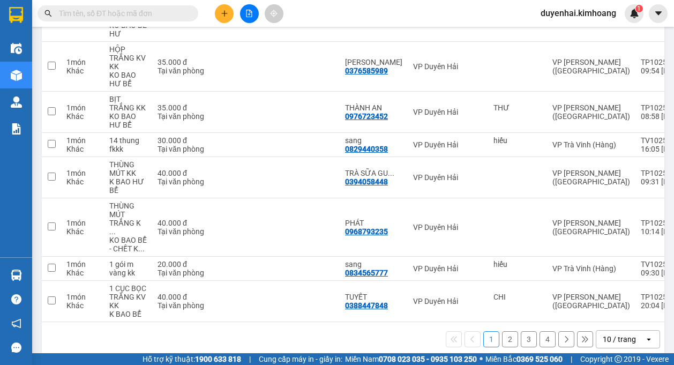
click at [502, 331] on button "2" at bounding box center [510, 339] width 16 height 16
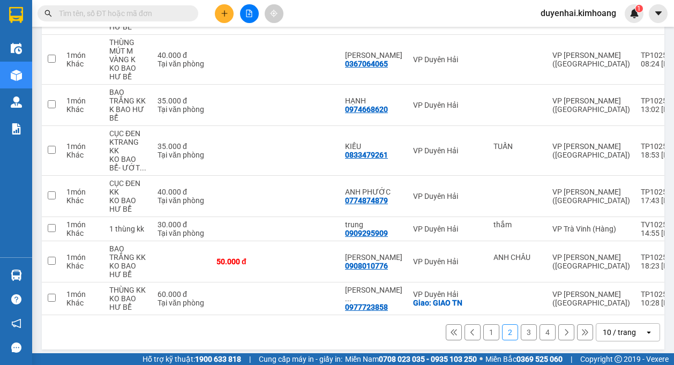
scroll to position [253, 0]
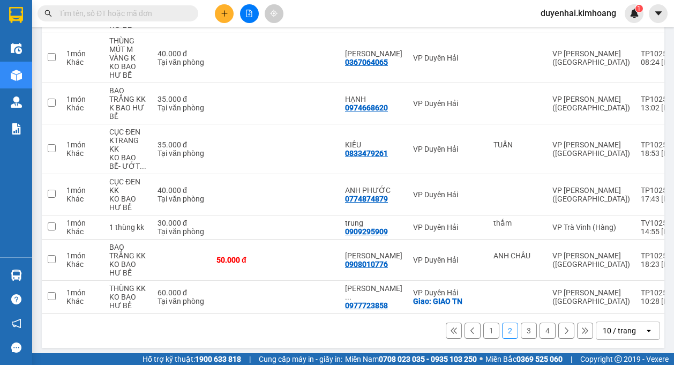
click at [521, 324] on button "3" at bounding box center [529, 331] width 16 height 16
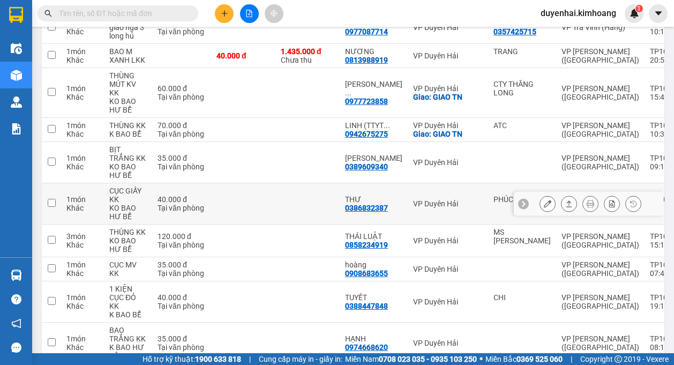
scroll to position [227, 0]
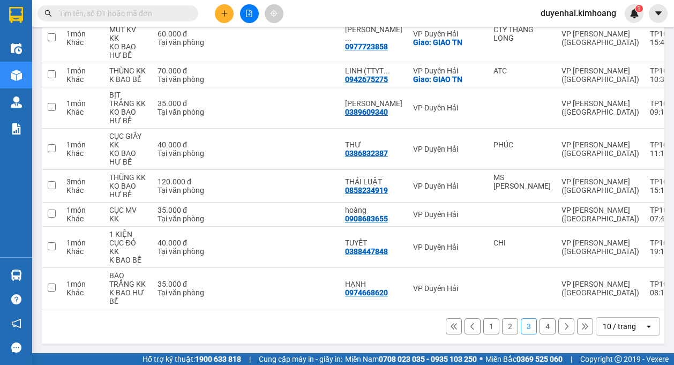
click at [540, 331] on button "4" at bounding box center [548, 326] width 16 height 16
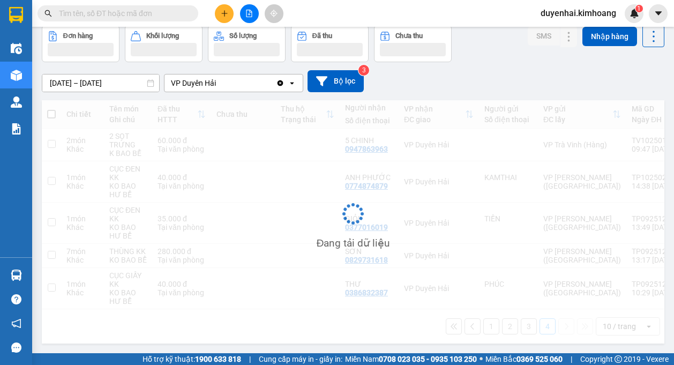
scroll to position [55, 0]
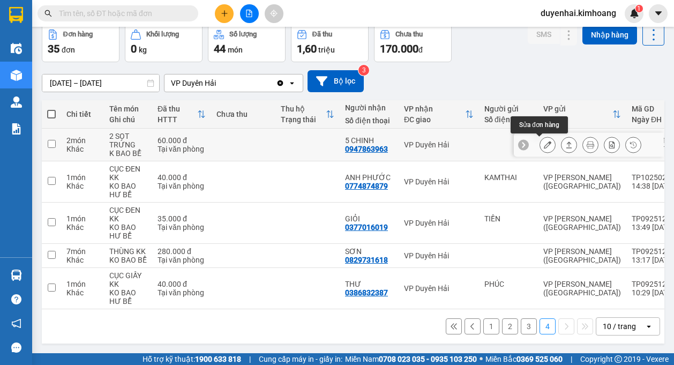
click at [540, 145] on button at bounding box center [547, 145] width 15 height 19
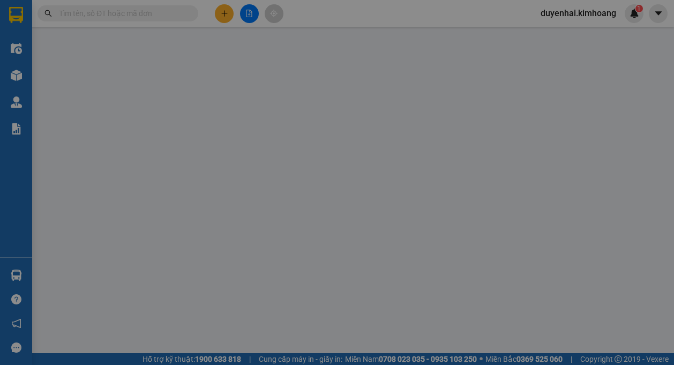
type input "0947863963"
type input "5 CHINH"
type input "60.000"
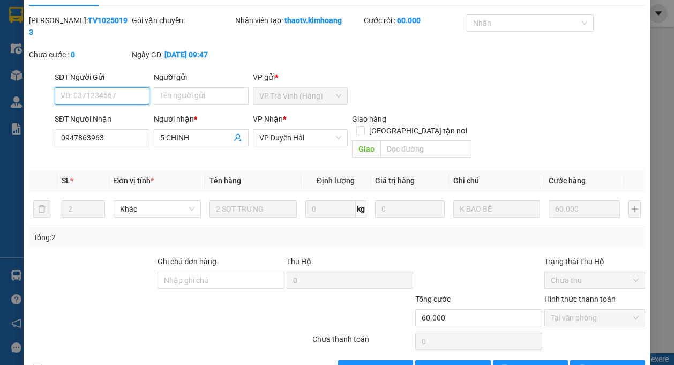
scroll to position [46, 0]
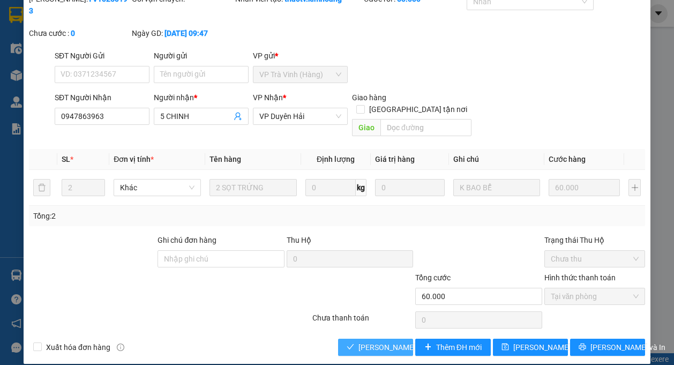
click at [358, 341] on span "[PERSON_NAME] và [PERSON_NAME] hàng" at bounding box center [409, 347] width 103 height 12
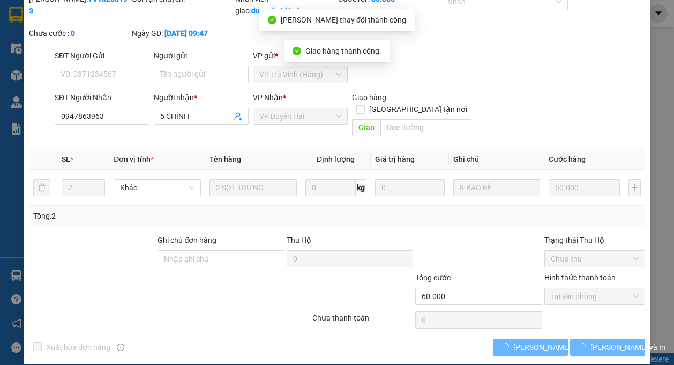
scroll to position [0, 0]
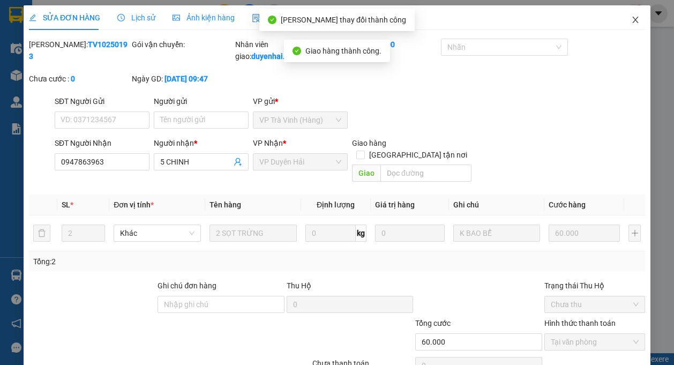
click at [631, 21] on icon "close" at bounding box center [635, 20] width 9 height 9
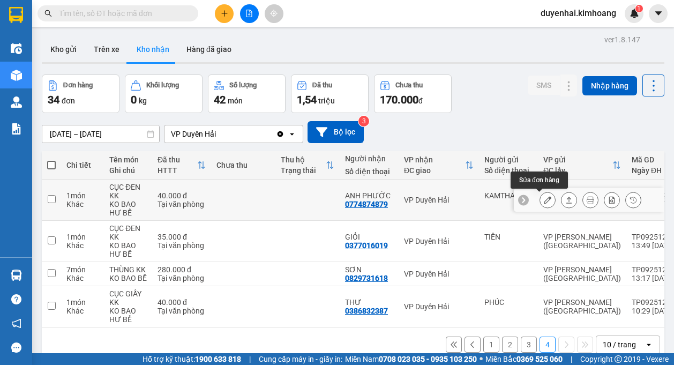
click at [544, 200] on icon at bounding box center [548, 200] width 8 height 8
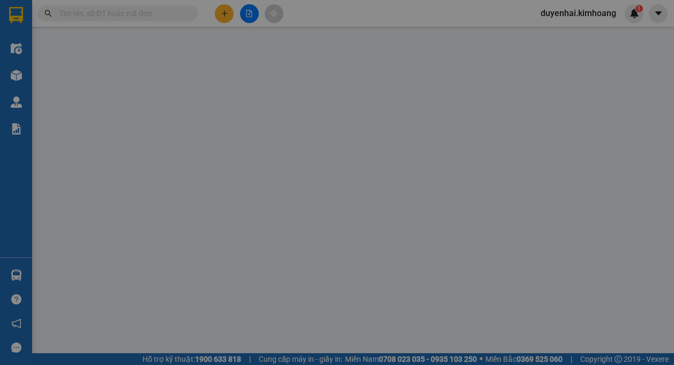
type input "KAMTHAI"
type input "0774874879"
type input "ANH PHƯỚC"
type input "40.000"
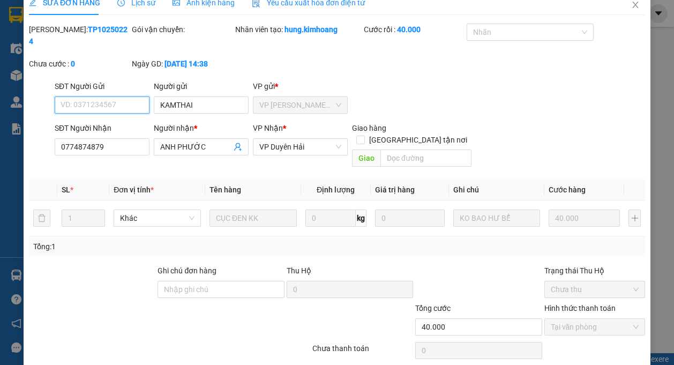
scroll to position [46, 0]
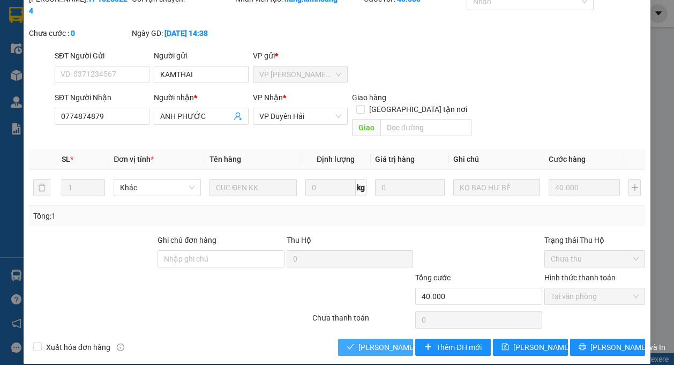
click at [399, 341] on span "[PERSON_NAME] và [PERSON_NAME] hàng" at bounding box center [409, 347] width 103 height 12
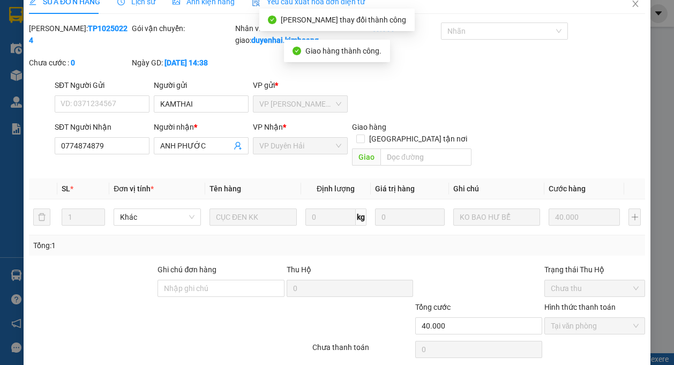
scroll to position [0, 0]
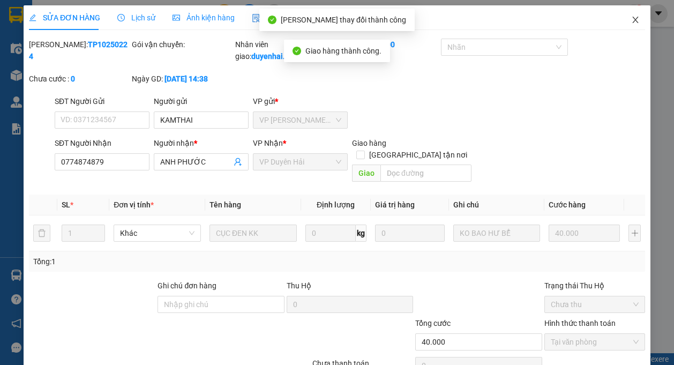
click at [631, 16] on icon "close" at bounding box center [635, 20] width 9 height 9
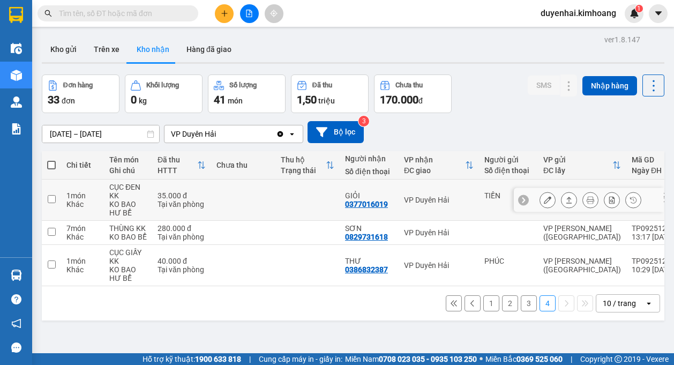
click at [544, 200] on button at bounding box center [547, 200] width 15 height 19
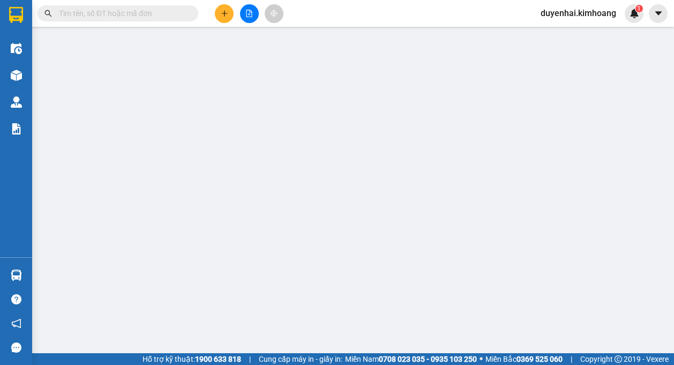
type input "TIỀN"
type input "0377016019"
type input "GIỎI"
type input "35.000"
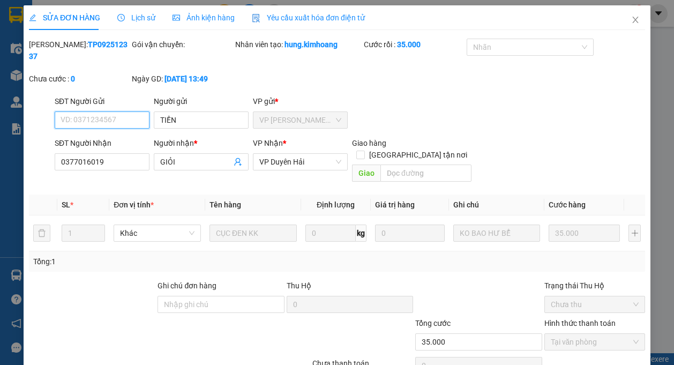
scroll to position [28, 0]
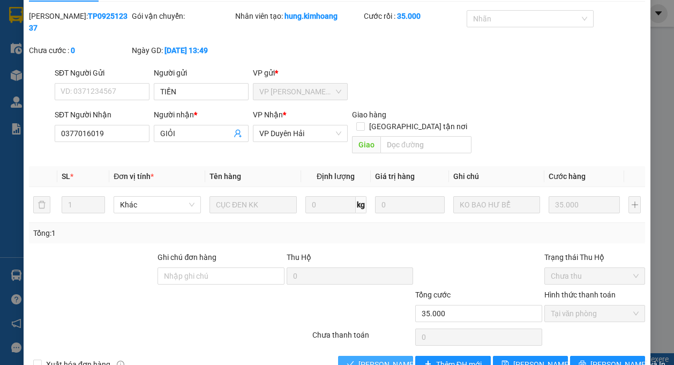
click at [392, 358] on span "[PERSON_NAME] và [PERSON_NAME] hàng" at bounding box center [409, 364] width 103 height 12
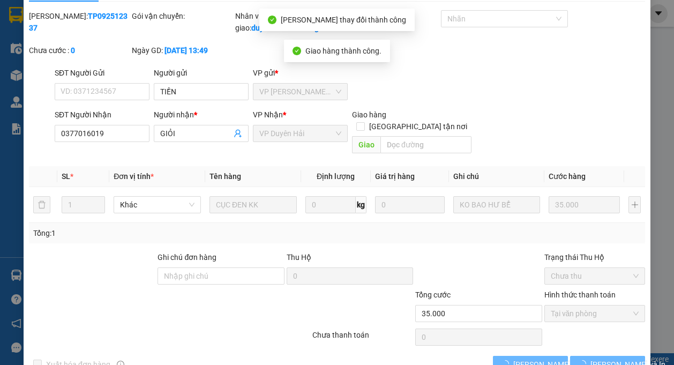
scroll to position [0, 0]
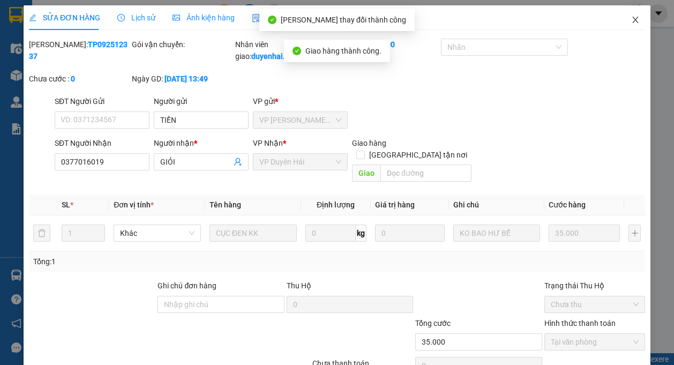
click at [631, 24] on icon "close" at bounding box center [635, 20] width 9 height 9
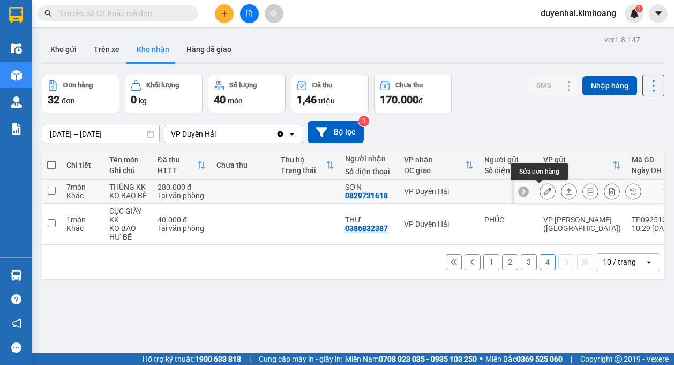
click at [540, 195] on button at bounding box center [547, 191] width 15 height 19
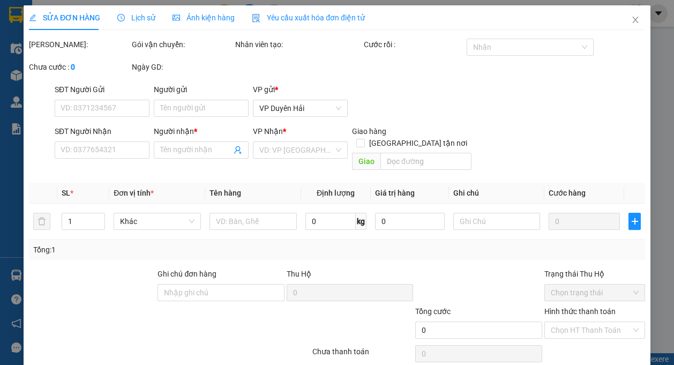
type input "0829731618"
type input "SƠN"
type input "280.000"
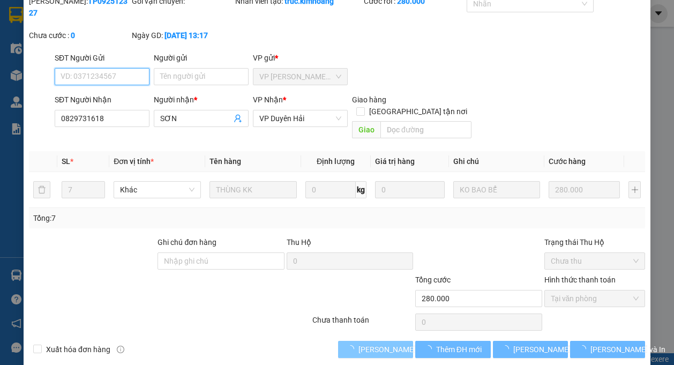
scroll to position [46, 0]
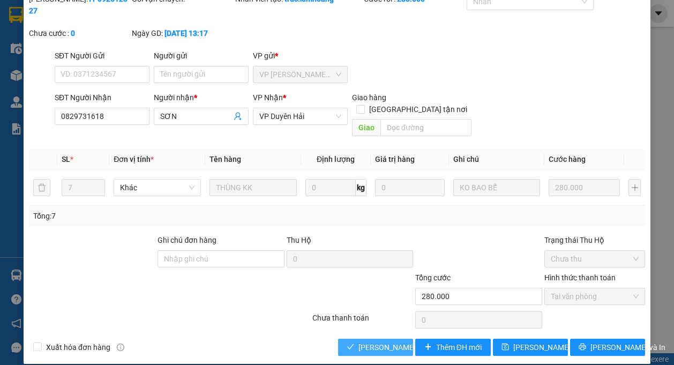
click at [369, 341] on span "[PERSON_NAME] và [PERSON_NAME] hàng" at bounding box center [409, 347] width 103 height 12
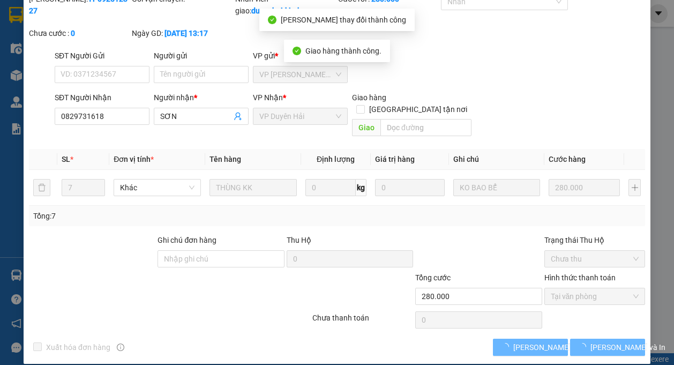
scroll to position [0, 0]
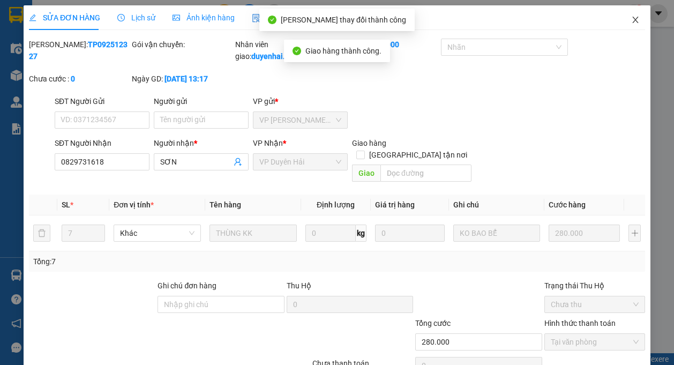
click at [629, 23] on span "Close" at bounding box center [635, 20] width 30 height 30
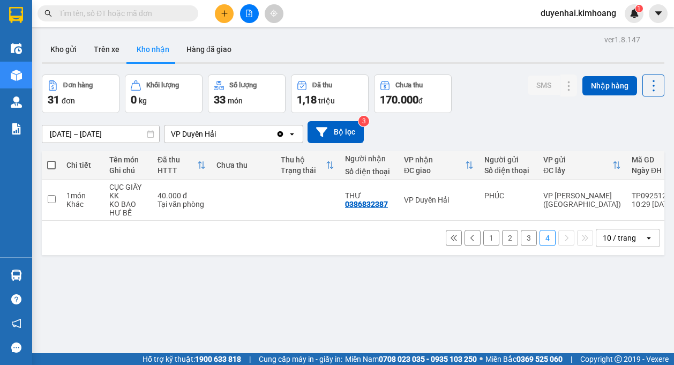
click at [526, 245] on button "3" at bounding box center [529, 238] width 16 height 16
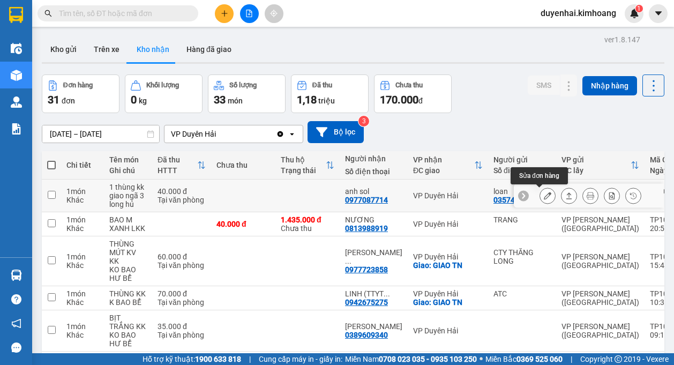
click at [544, 196] on icon at bounding box center [548, 196] width 8 height 8
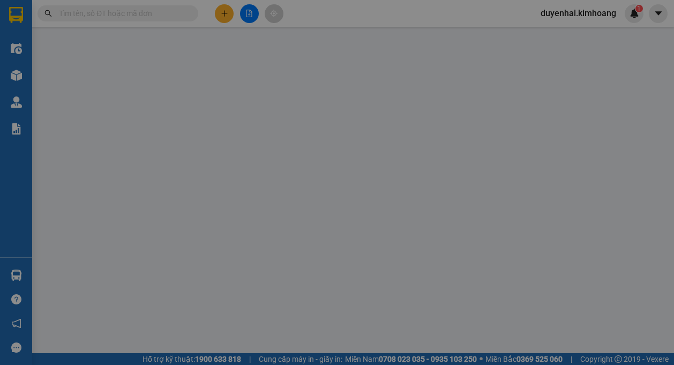
type input "0357425715"
type input "loan"
type input "0977087714"
type input "anh sol"
type input "40.000"
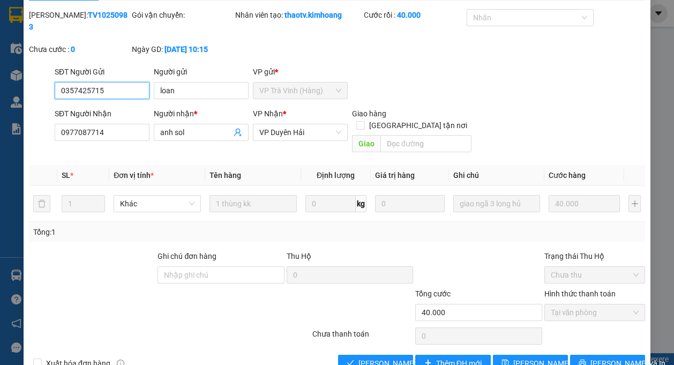
scroll to position [46, 0]
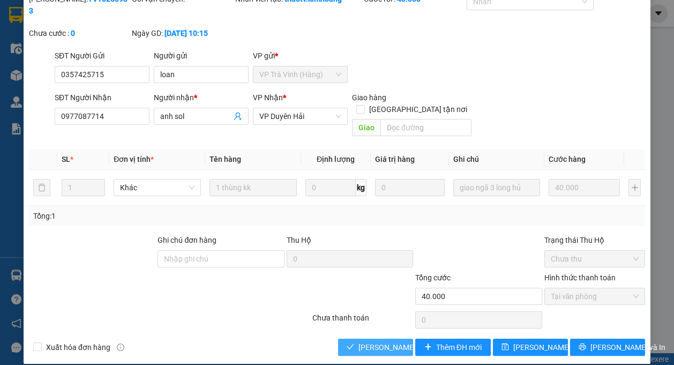
click at [381, 341] on span "[PERSON_NAME] và [PERSON_NAME] hàng" at bounding box center [409, 347] width 103 height 12
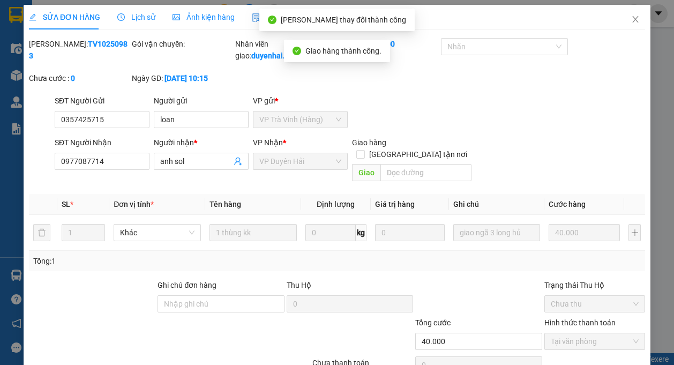
scroll to position [0, 0]
click at [630, 15] on span "Close" at bounding box center [635, 20] width 30 height 30
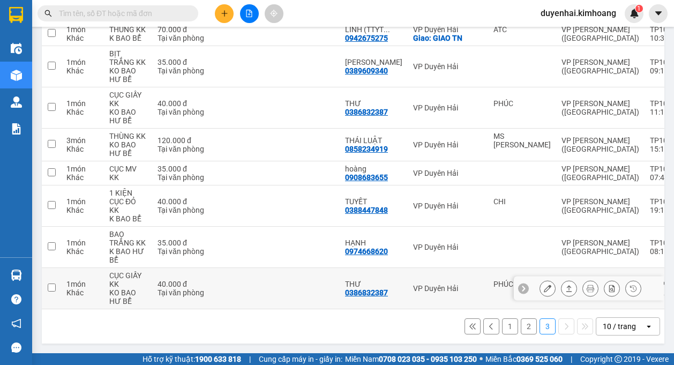
scroll to position [236, 0]
click at [544, 285] on icon at bounding box center [548, 289] width 8 height 8
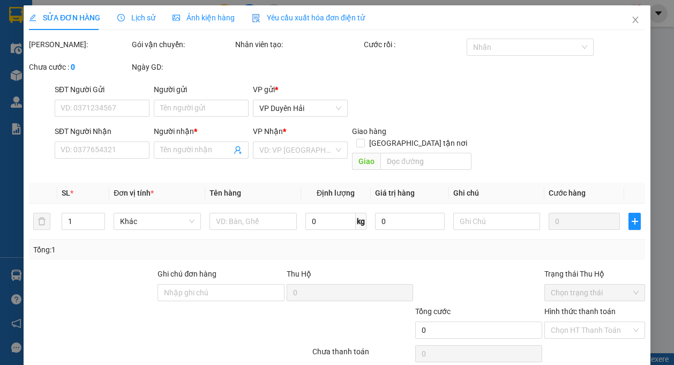
type input "PHÚC"
type input "0386832387"
type input "THƯ"
type input "40.000"
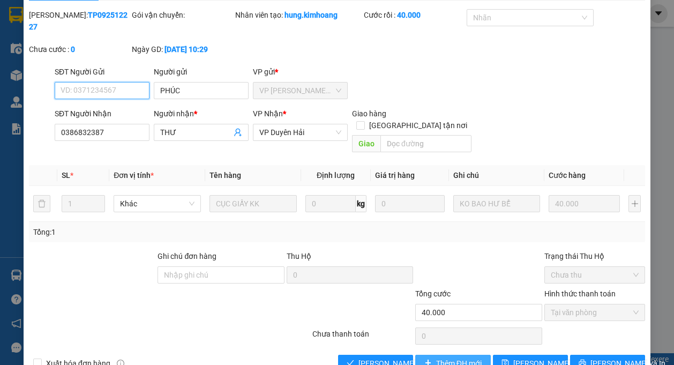
scroll to position [46, 0]
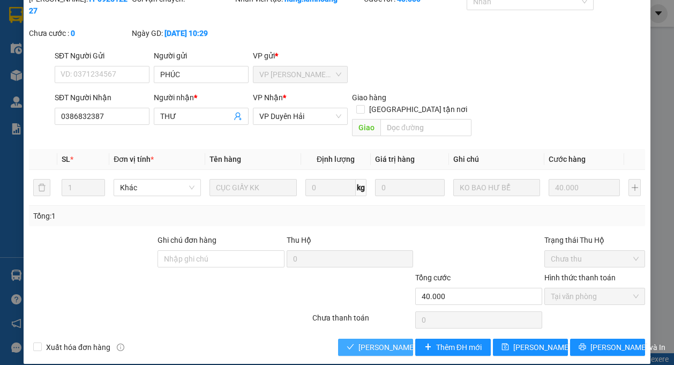
click at [391, 341] on span "[PERSON_NAME] và [PERSON_NAME] hàng" at bounding box center [409, 347] width 103 height 12
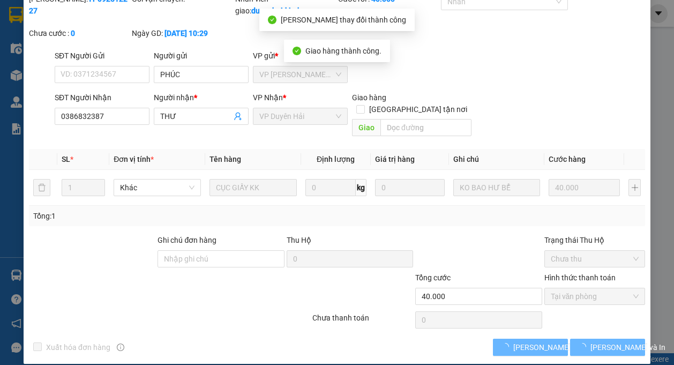
scroll to position [0, 0]
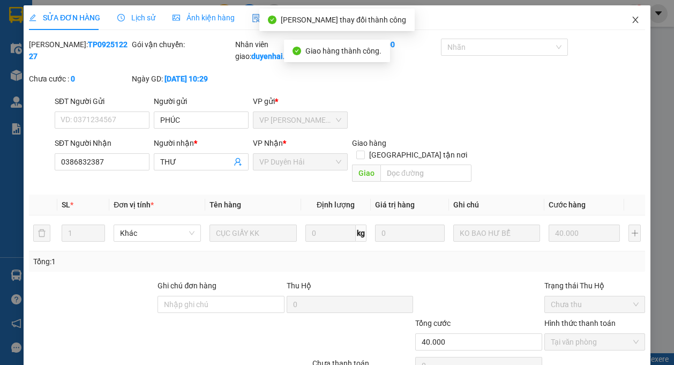
click at [632, 19] on icon "close" at bounding box center [635, 20] width 6 height 6
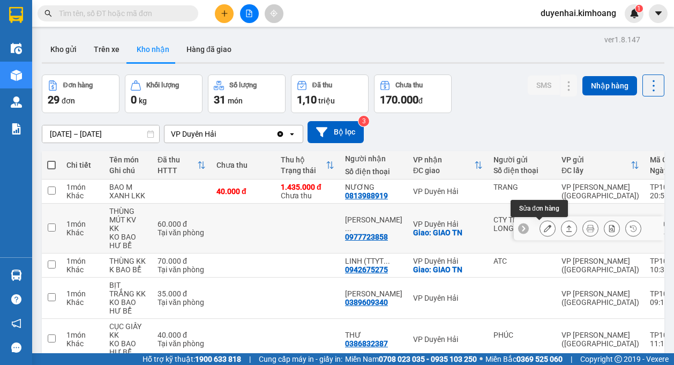
click at [544, 227] on icon at bounding box center [548, 229] width 8 height 8
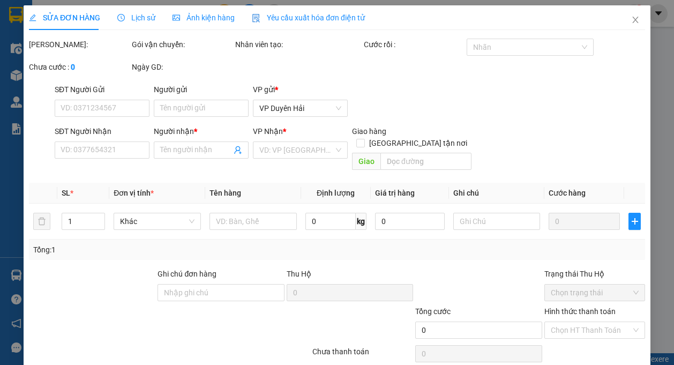
type input "CTY THĂNG LONG"
type input "0977723858"
type input "TÚ TRINH (TTYT KHU VỰC)"
checkbox input "true"
type input "GIAO TN"
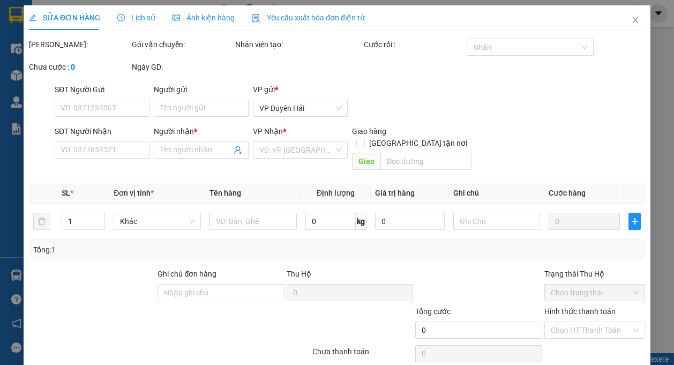
type input "60.000"
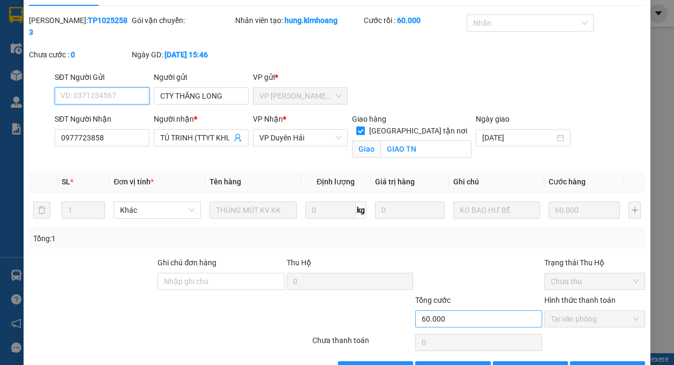
scroll to position [58, 0]
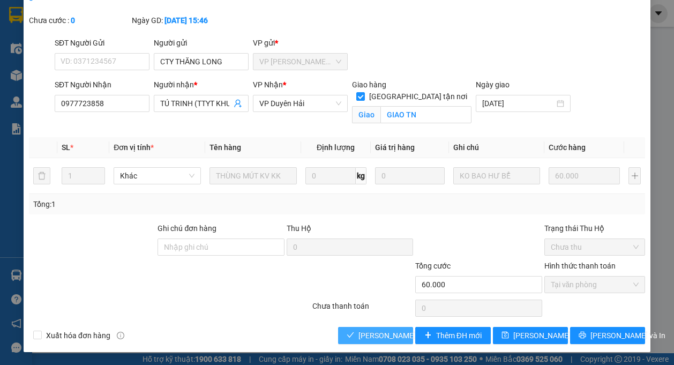
click at [386, 338] on span "[PERSON_NAME] và [PERSON_NAME] hàng" at bounding box center [409, 336] width 103 height 12
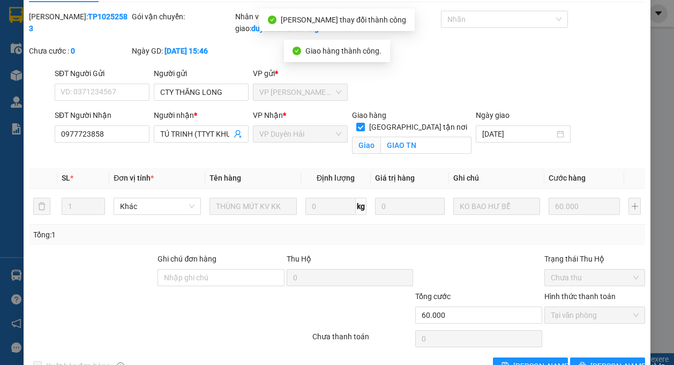
scroll to position [0, 0]
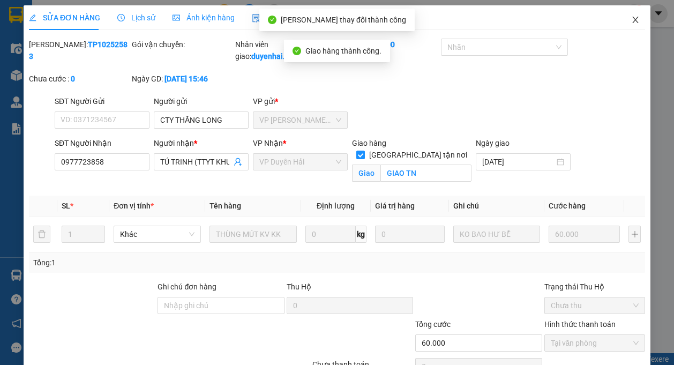
click at [632, 18] on icon "close" at bounding box center [635, 20] width 6 height 6
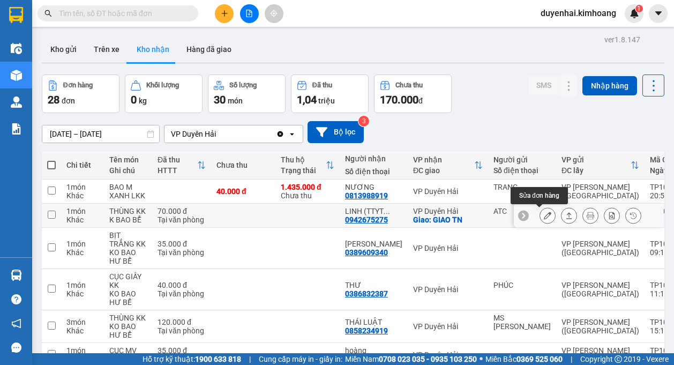
click at [544, 213] on icon at bounding box center [548, 216] width 8 height 8
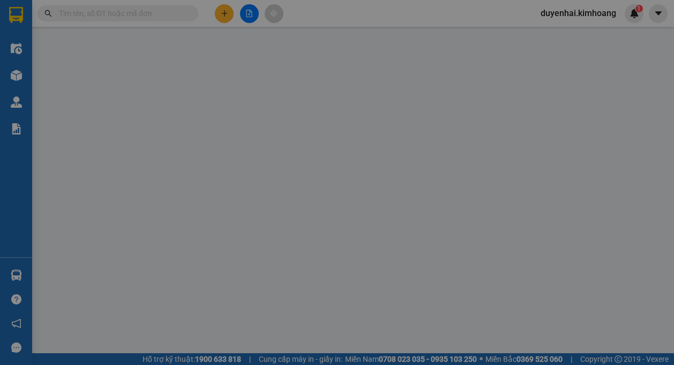
type input "ATC"
type input "0942675275"
type input "[PERSON_NAME] (TTYT TXA)"
checkbox input "true"
type input "GIAO TN"
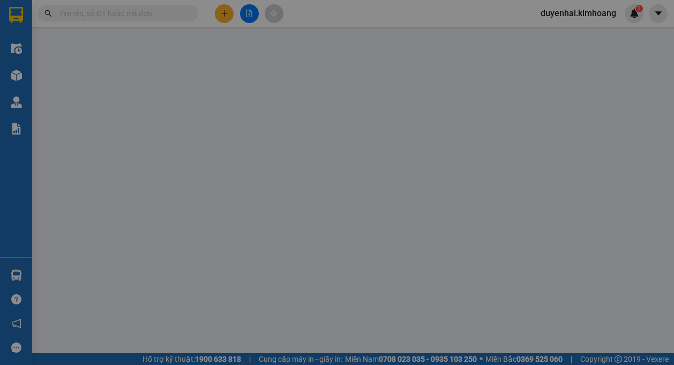
type input "70.000"
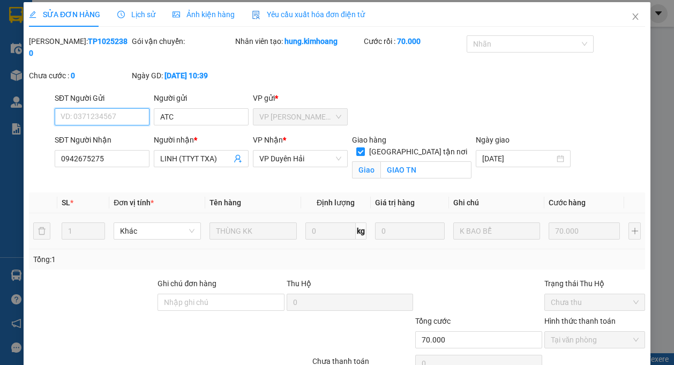
scroll to position [54, 0]
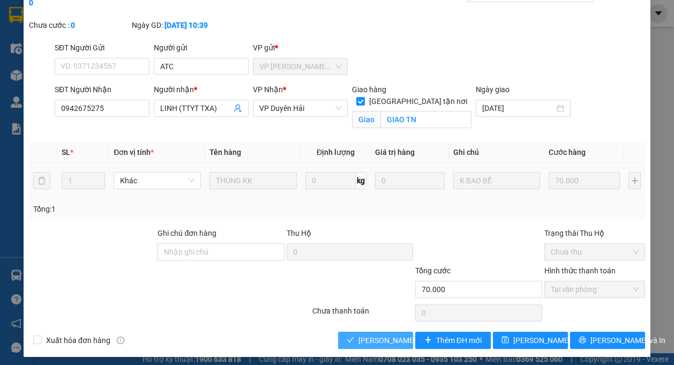
click at [391, 335] on span "[PERSON_NAME] và [PERSON_NAME] hàng" at bounding box center [409, 340] width 103 height 12
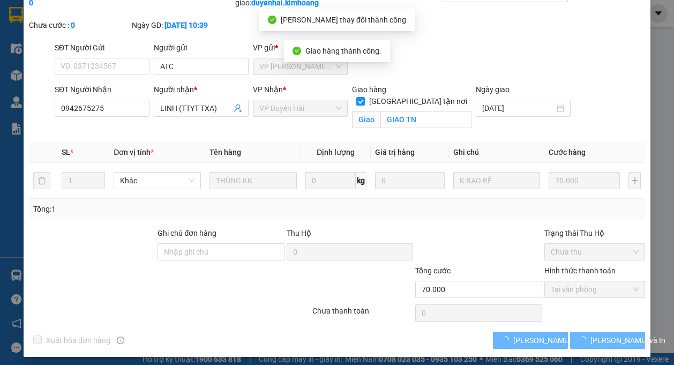
scroll to position [0, 0]
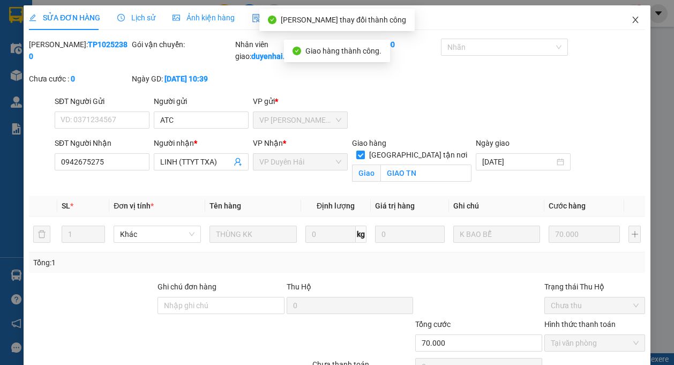
click at [631, 23] on icon "close" at bounding box center [635, 20] width 9 height 9
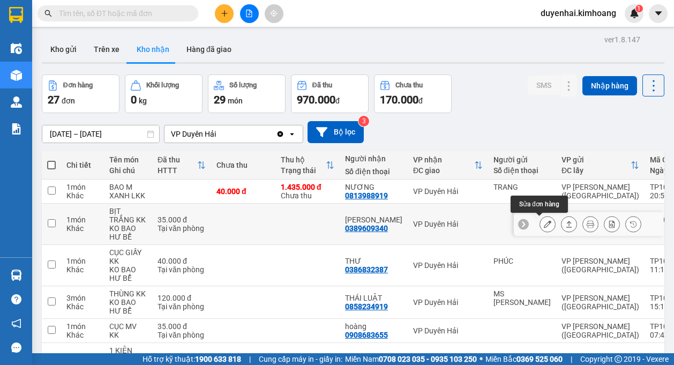
click at [540, 222] on button at bounding box center [547, 224] width 15 height 19
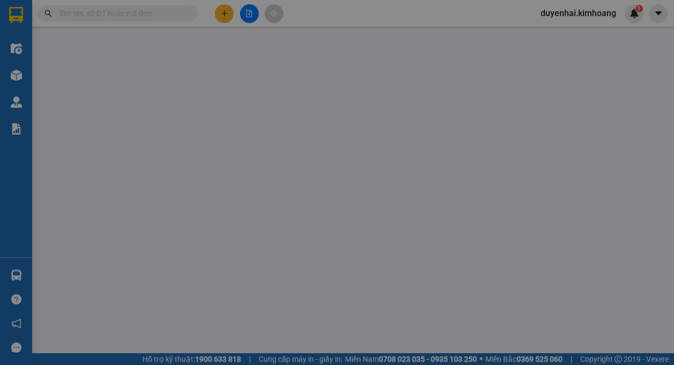
type input "0389609340"
type input "TẤN ĐẠT"
type input "35.000"
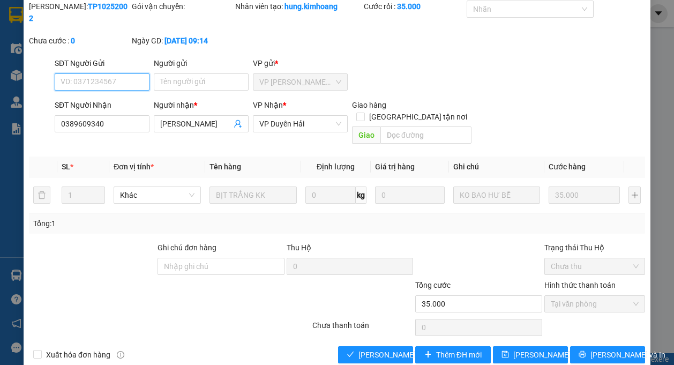
scroll to position [46, 0]
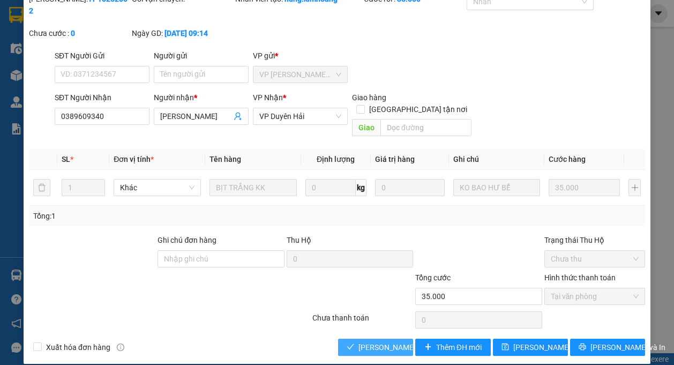
click at [371, 341] on span "[PERSON_NAME] và [PERSON_NAME] hàng" at bounding box center [409, 347] width 103 height 12
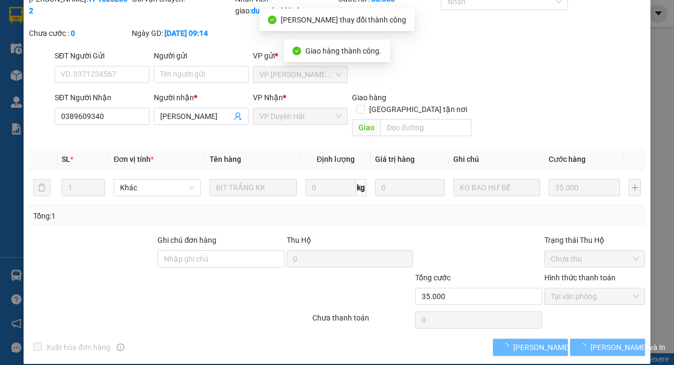
scroll to position [0, 0]
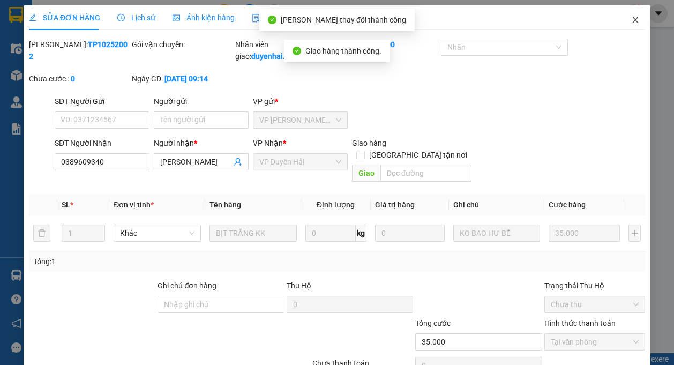
click at [631, 17] on icon "close" at bounding box center [635, 20] width 9 height 9
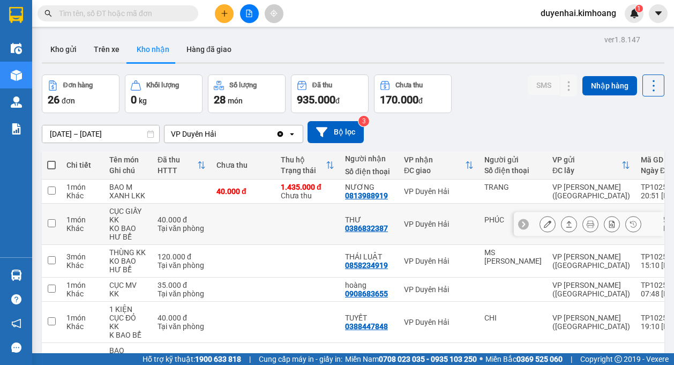
click at [544, 226] on icon at bounding box center [548, 224] width 8 height 8
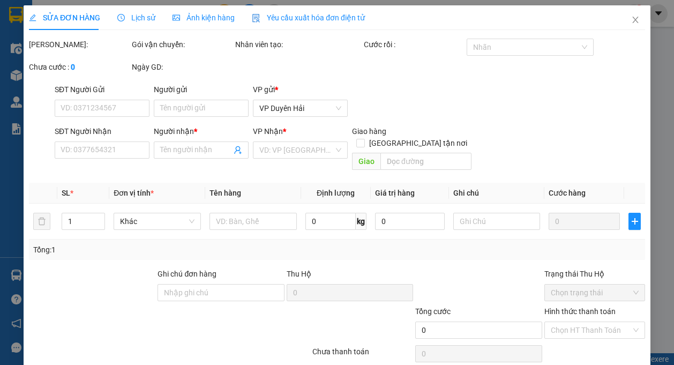
type input "PHÚC"
type input "0386832387"
type input "THƯ"
type input "40.000"
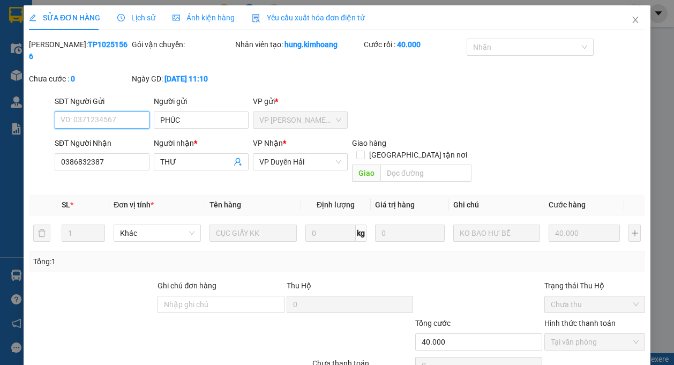
scroll to position [46, 0]
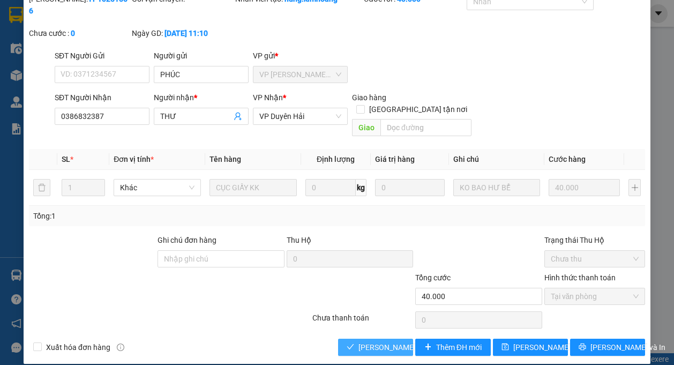
click at [372, 341] on span "[PERSON_NAME] và [PERSON_NAME] hàng" at bounding box center [409, 347] width 103 height 12
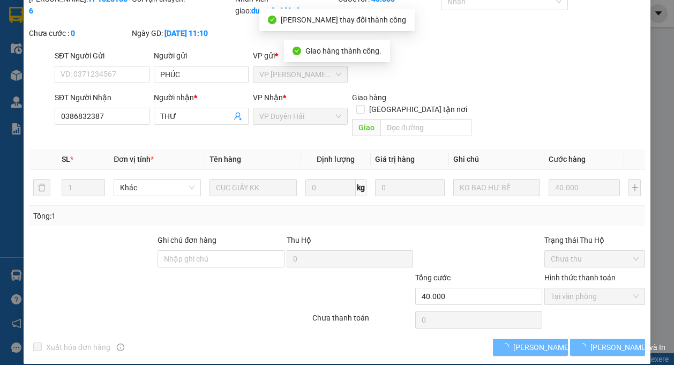
scroll to position [0, 0]
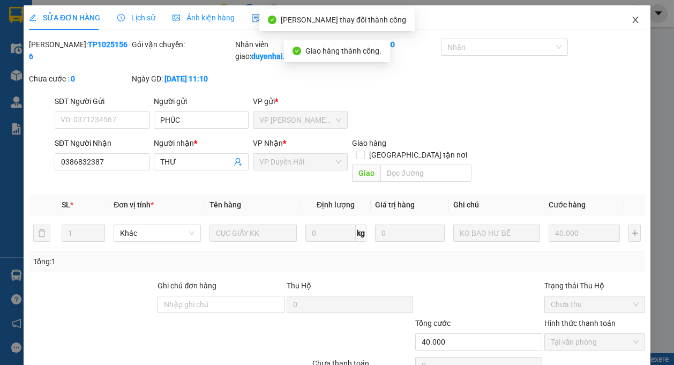
click at [631, 21] on icon "close" at bounding box center [635, 20] width 9 height 9
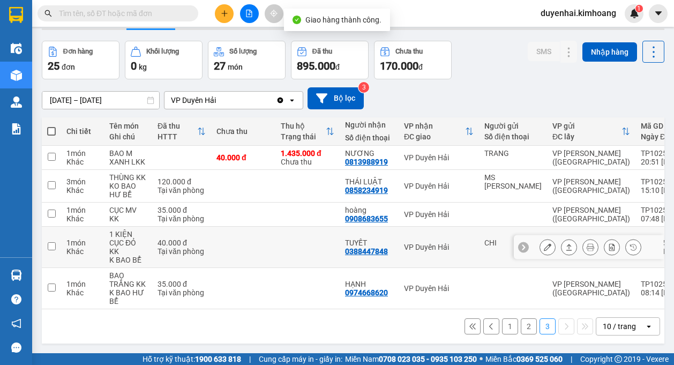
scroll to position [49, 0]
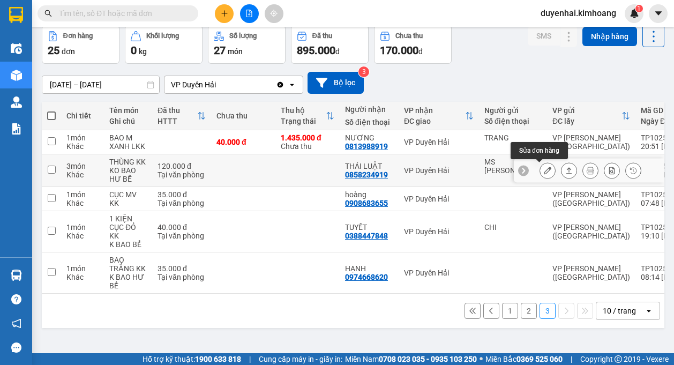
click at [540, 171] on button at bounding box center [547, 170] width 15 height 19
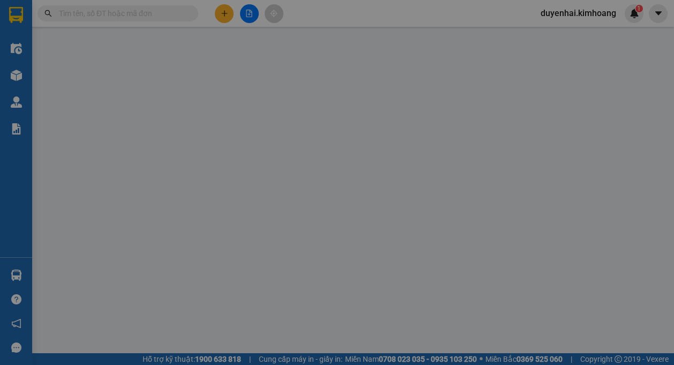
type input "MS THÚY"
type input "0858234919"
type input "THÁI LUẬT"
type input "120.000"
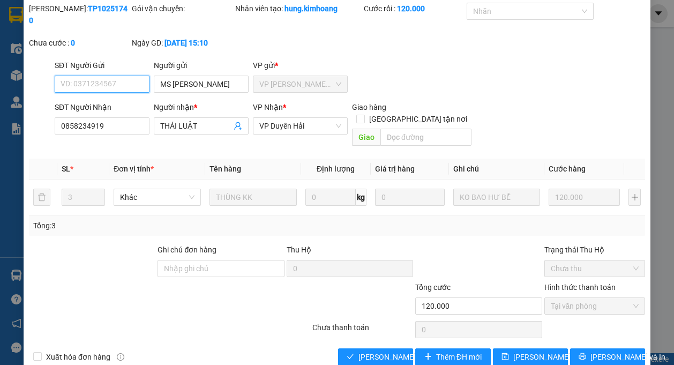
scroll to position [46, 0]
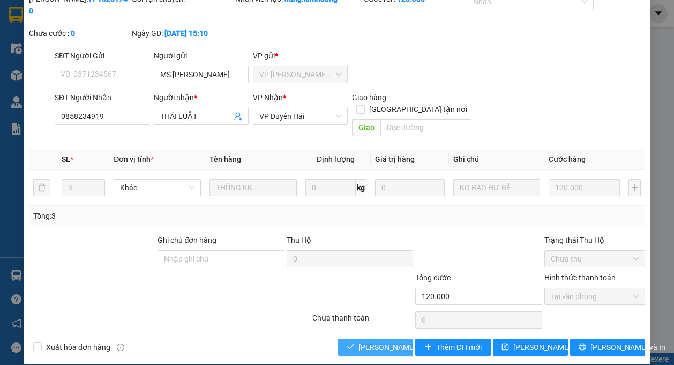
click at [390, 341] on span "[PERSON_NAME] và [PERSON_NAME] hàng" at bounding box center [409, 347] width 103 height 12
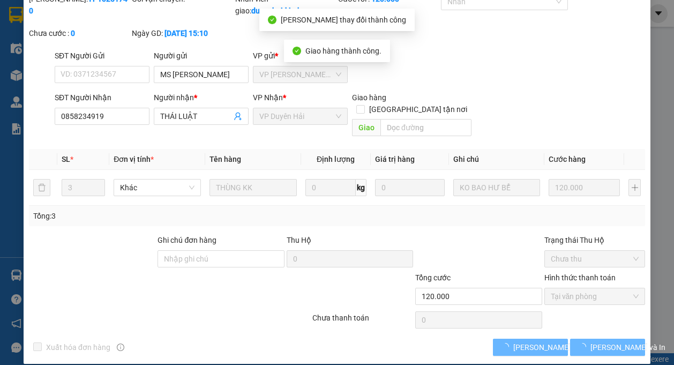
scroll to position [0, 0]
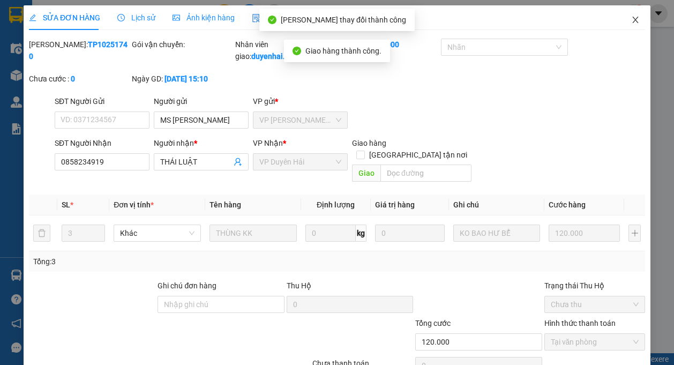
click at [631, 24] on icon "close" at bounding box center [635, 20] width 9 height 9
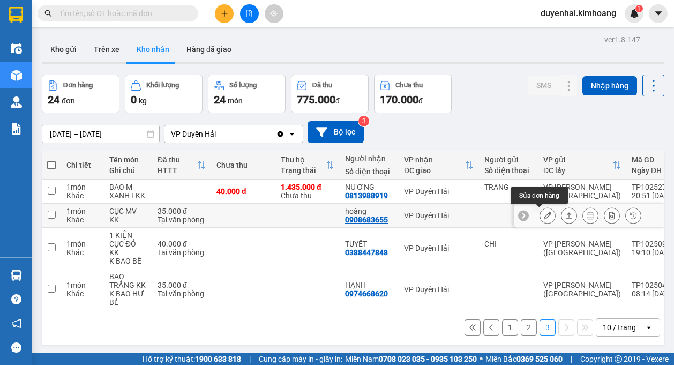
click at [544, 214] on icon at bounding box center [548, 216] width 8 height 8
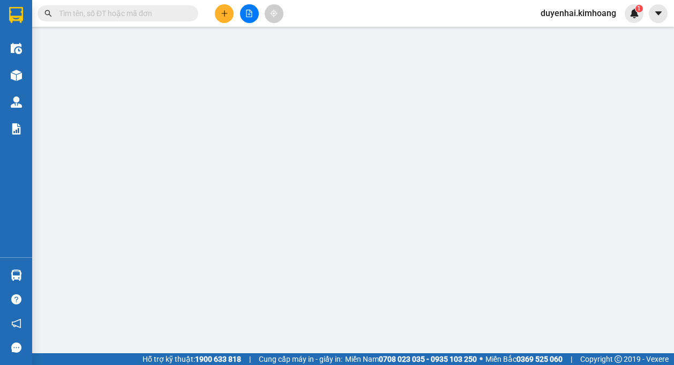
type input "0908683655"
type input "hoàng"
type input "35.000"
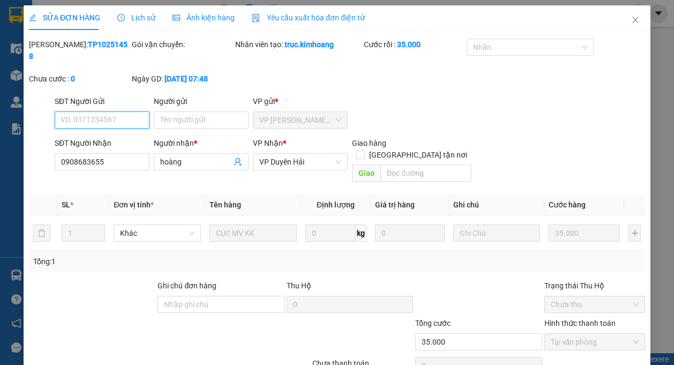
scroll to position [46, 0]
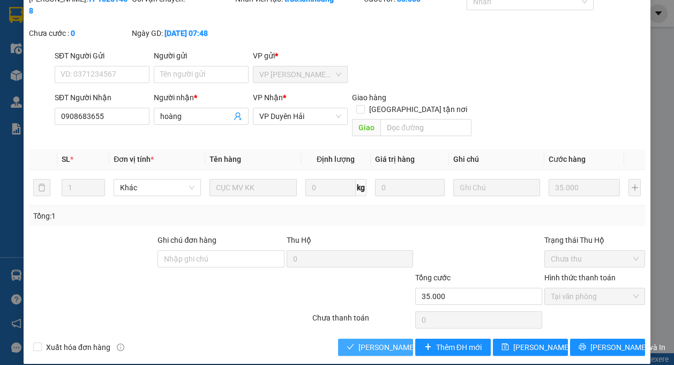
click at [398, 341] on span "[PERSON_NAME] và [PERSON_NAME] hàng" at bounding box center [409, 347] width 103 height 12
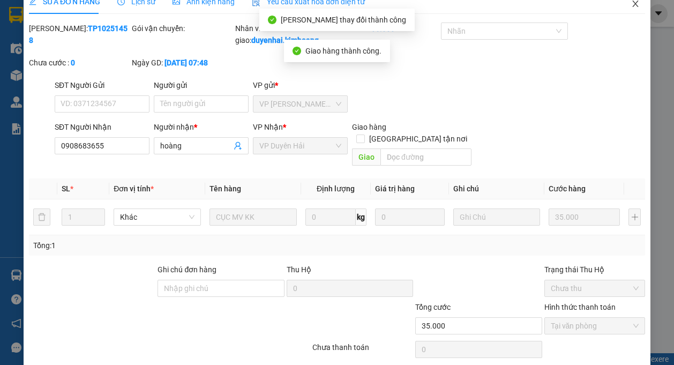
scroll to position [0, 0]
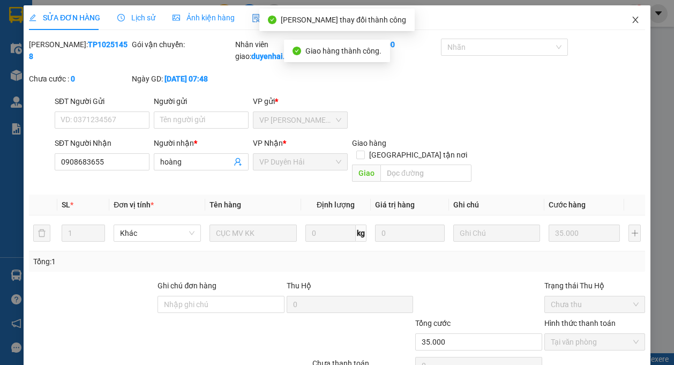
click at [631, 19] on icon "close" at bounding box center [635, 20] width 9 height 9
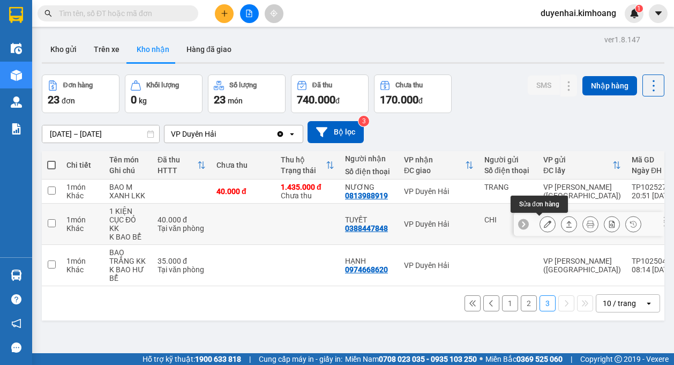
click at [544, 227] on icon at bounding box center [548, 224] width 8 height 8
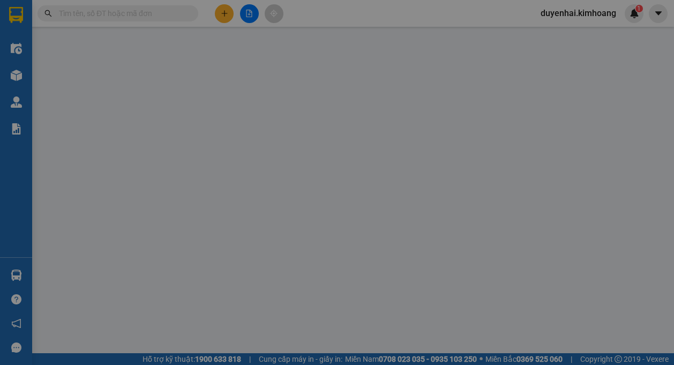
type input "CHI"
type input "0388447848"
type input "TUYẾT"
type input "40.000"
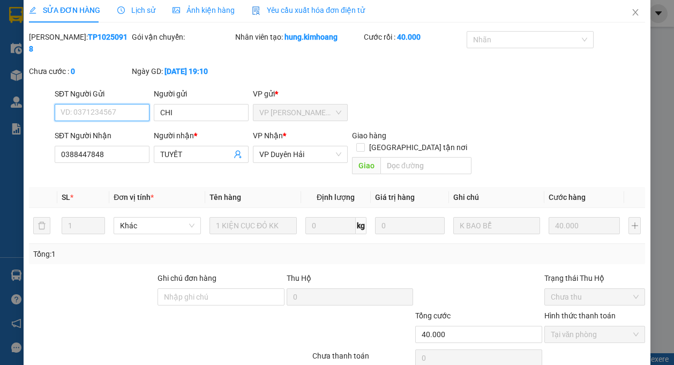
scroll to position [46, 0]
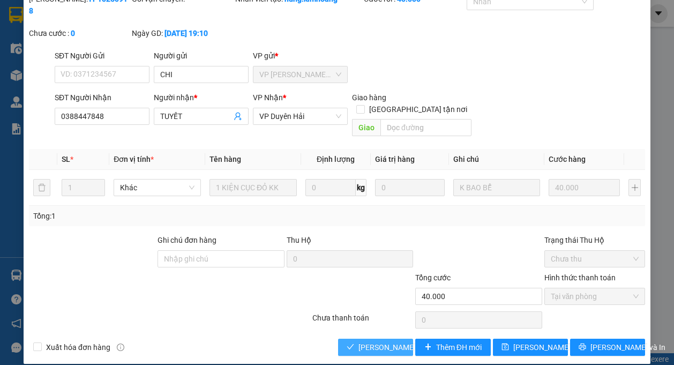
click at [376, 341] on button "[PERSON_NAME] và [PERSON_NAME] hàng" at bounding box center [375, 347] width 75 height 17
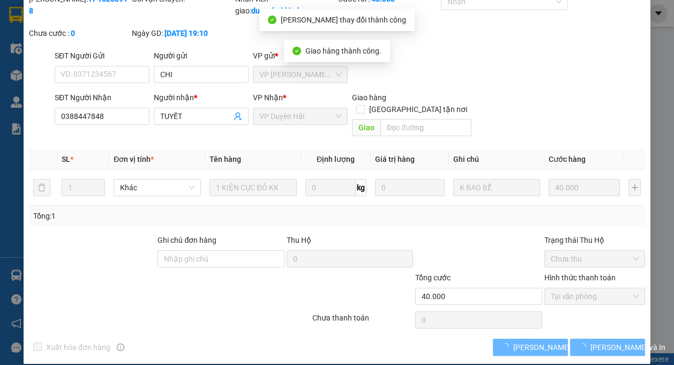
scroll to position [0, 0]
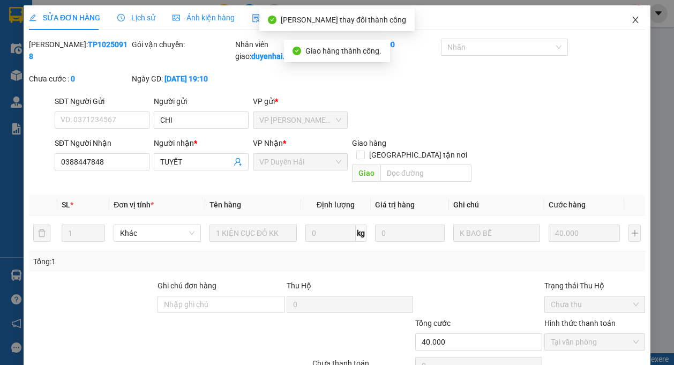
click at [631, 17] on icon "close" at bounding box center [635, 20] width 9 height 9
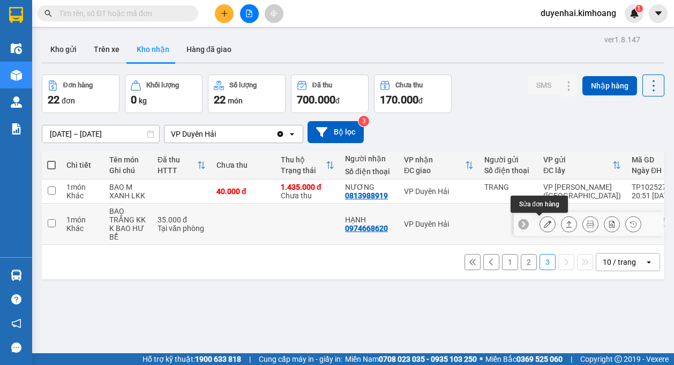
click at [540, 228] on button at bounding box center [547, 224] width 15 height 19
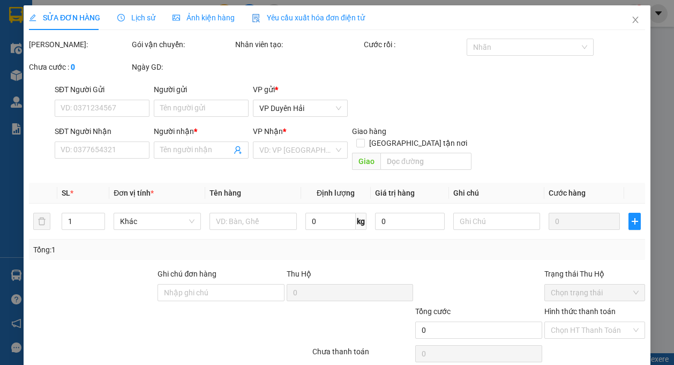
type input "0974668620"
type input "HẠNH"
type input "35.000"
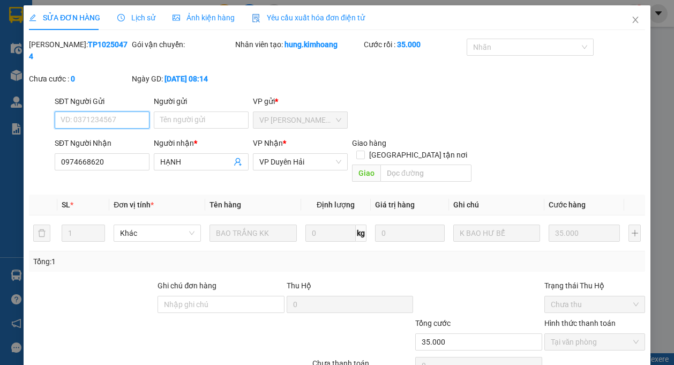
scroll to position [46, 0]
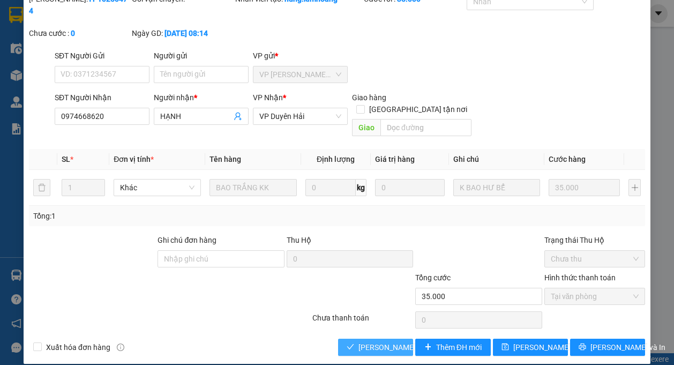
click at [392, 341] on span "[PERSON_NAME] và [PERSON_NAME] hàng" at bounding box center [409, 347] width 103 height 12
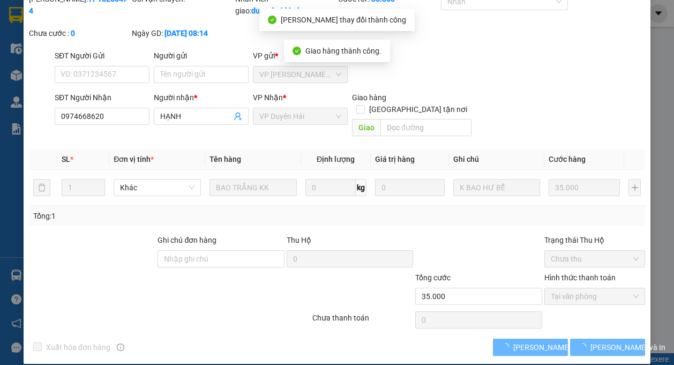
scroll to position [0, 0]
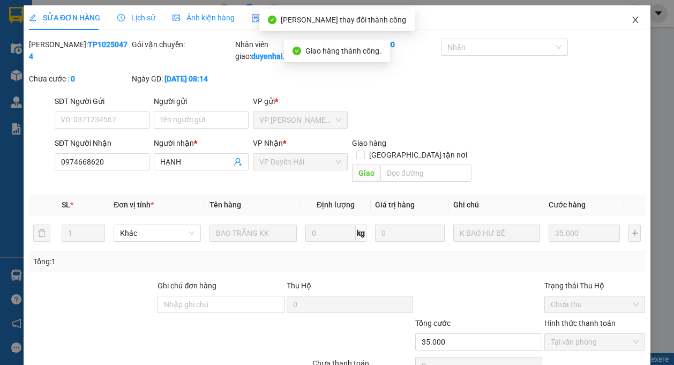
click at [631, 18] on icon "close" at bounding box center [635, 20] width 9 height 9
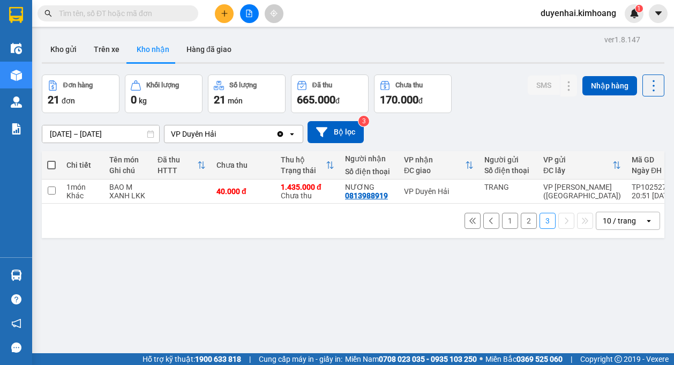
click at [521, 227] on button "2" at bounding box center [529, 221] width 16 height 16
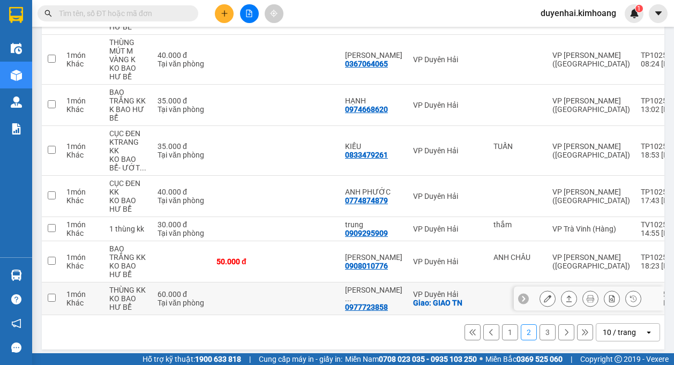
scroll to position [253, 0]
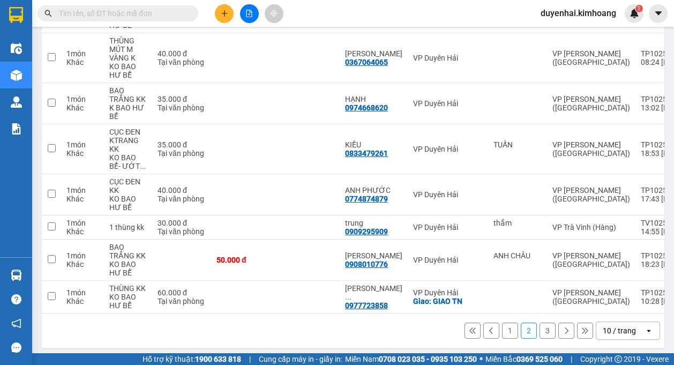
click at [558, 323] on button at bounding box center [566, 331] width 16 height 16
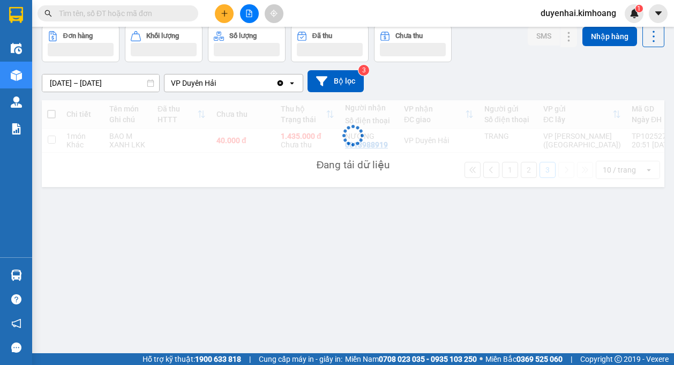
scroll to position [49, 0]
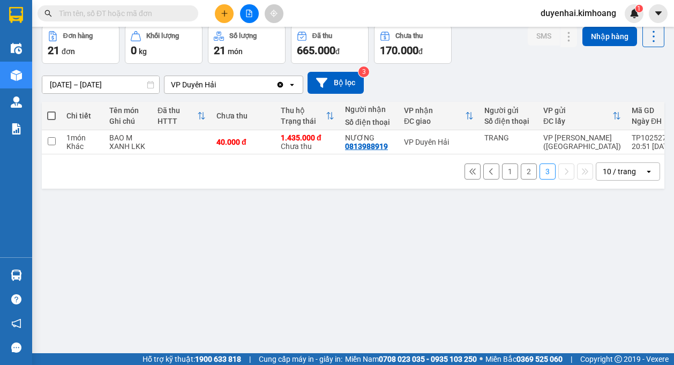
click at [521, 176] on button "2" at bounding box center [529, 171] width 16 height 16
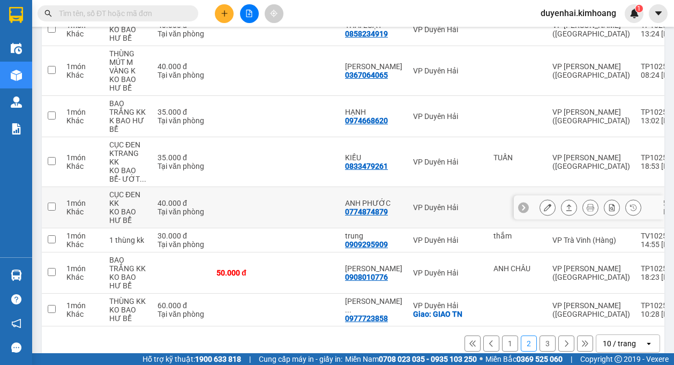
scroll to position [253, 0]
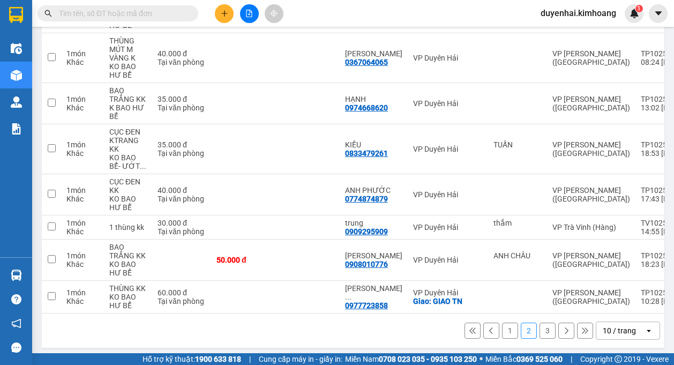
click at [507, 328] on button "1" at bounding box center [510, 331] width 16 height 16
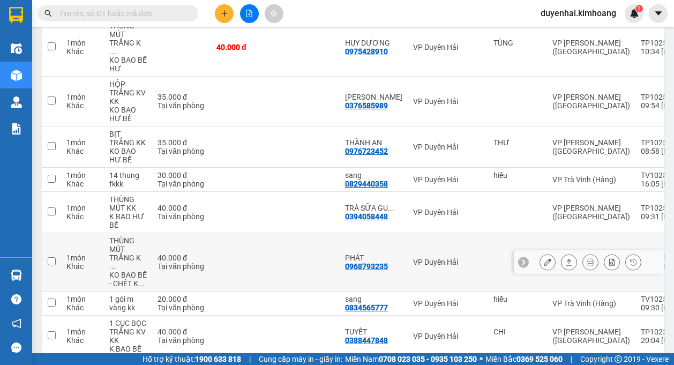
scroll to position [234, 0]
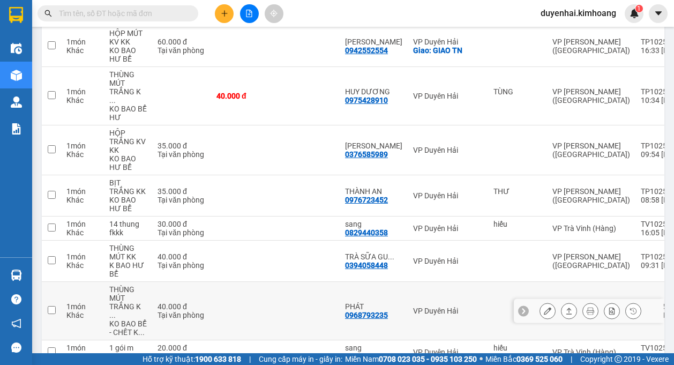
scroll to position [180, 0]
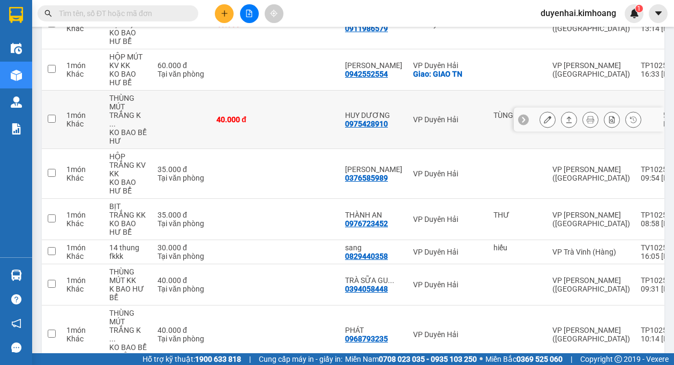
click at [544, 116] on icon at bounding box center [548, 120] width 8 height 8
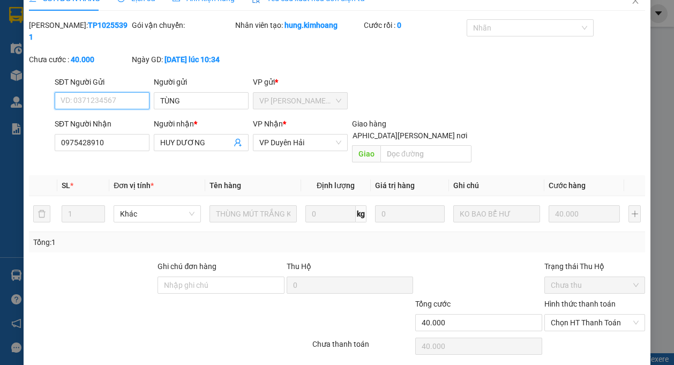
type input "TÙNG"
type input "0975428910"
type input "HUY DƯƠNG"
type input "40.000"
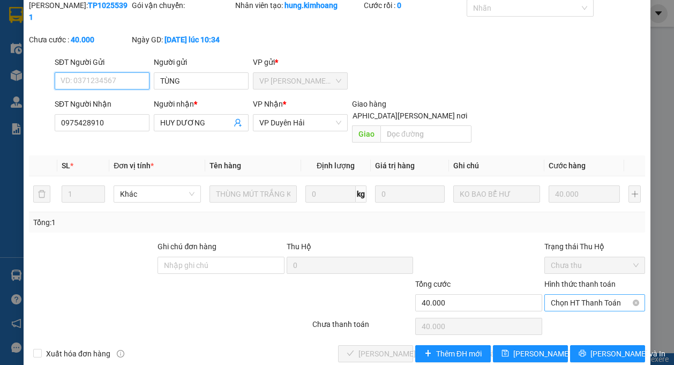
scroll to position [46, 0]
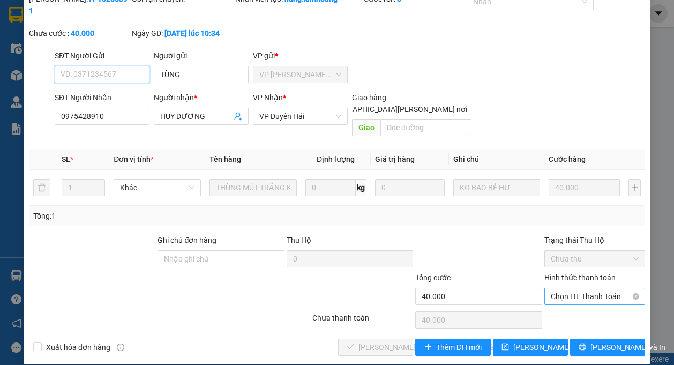
click at [557, 288] on span "Chọn HT Thanh Toán" at bounding box center [595, 296] width 88 height 16
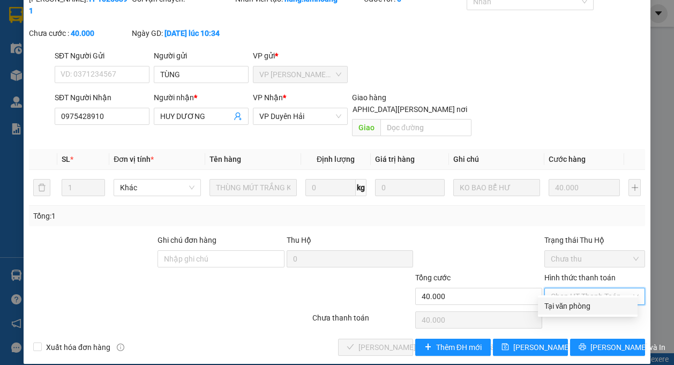
click at [557, 303] on div "Tại văn phòng" at bounding box center [587, 306] width 87 height 12
type input "0"
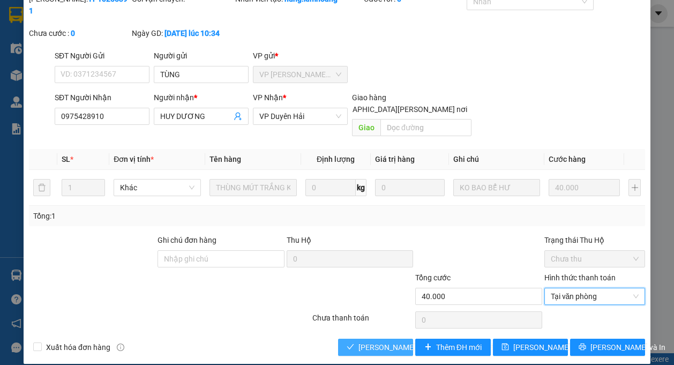
click at [394, 341] on span "[PERSON_NAME] và [PERSON_NAME] hàng" at bounding box center [430, 347] width 145 height 12
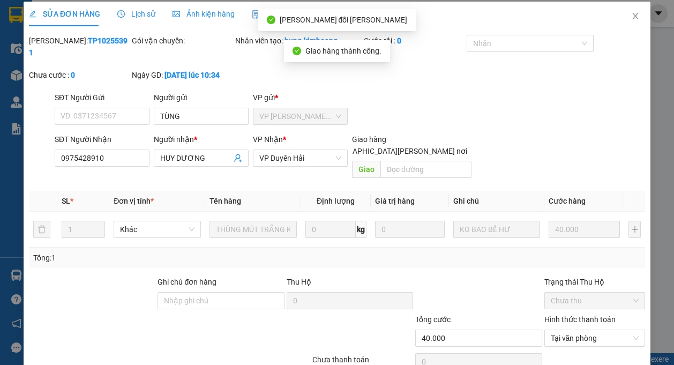
scroll to position [0, 0]
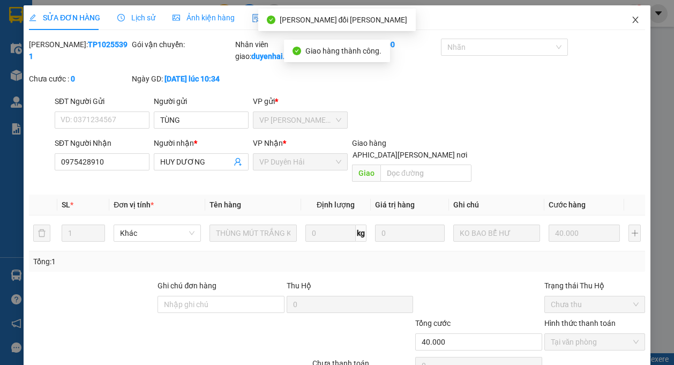
click at [631, 24] on icon "close" at bounding box center [635, 20] width 9 height 9
